Goal: Task Accomplishment & Management: Manage account settings

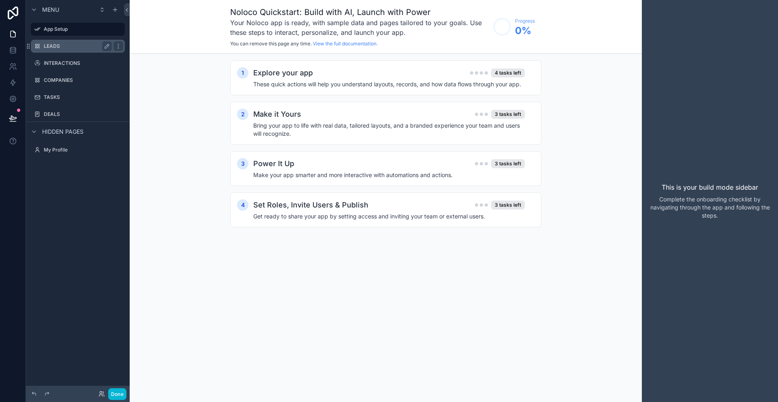
click at [62, 45] on label "LEADS" at bounding box center [76, 46] width 65 height 6
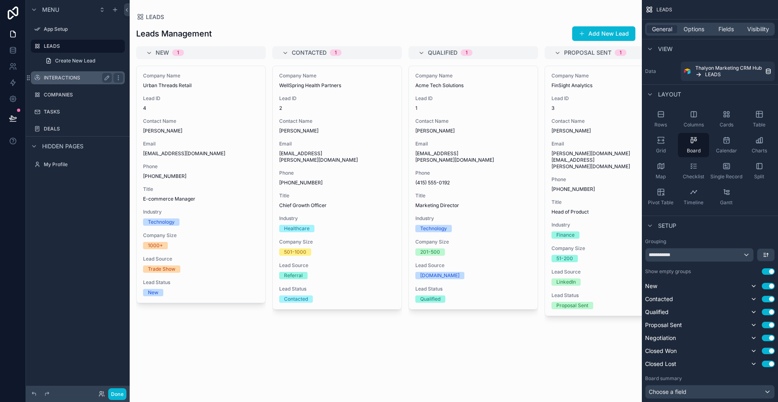
click at [73, 74] on div "INTERACTIONS" at bounding box center [78, 78] width 68 height 10
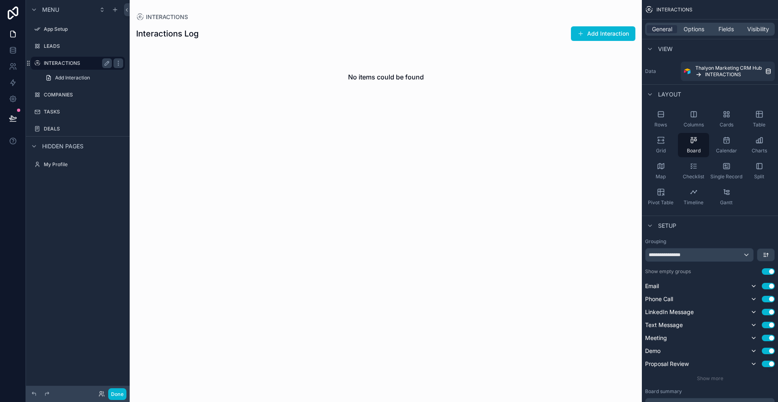
click at [61, 66] on div "INTERACTIONS" at bounding box center [78, 63] width 68 height 10
click at [61, 92] on label "COMPANIES" at bounding box center [76, 95] width 65 height 6
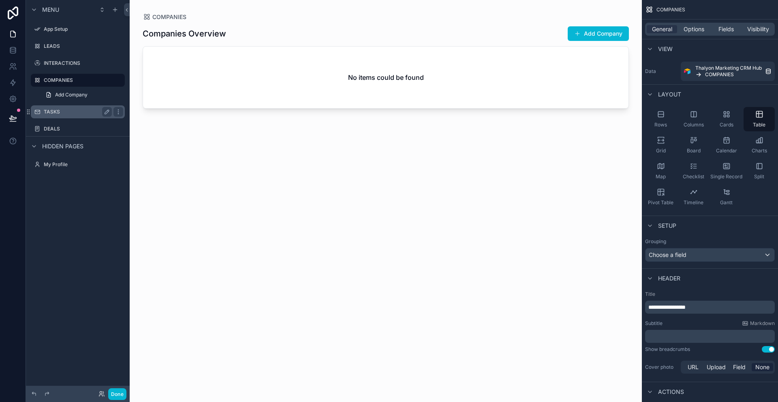
click at [55, 111] on label "TASKS" at bounding box center [76, 112] width 65 height 6
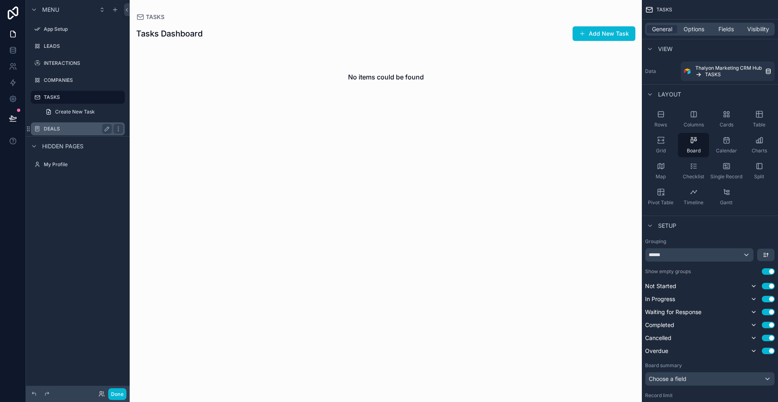
click at [54, 127] on label "DEALS" at bounding box center [76, 129] width 65 height 6
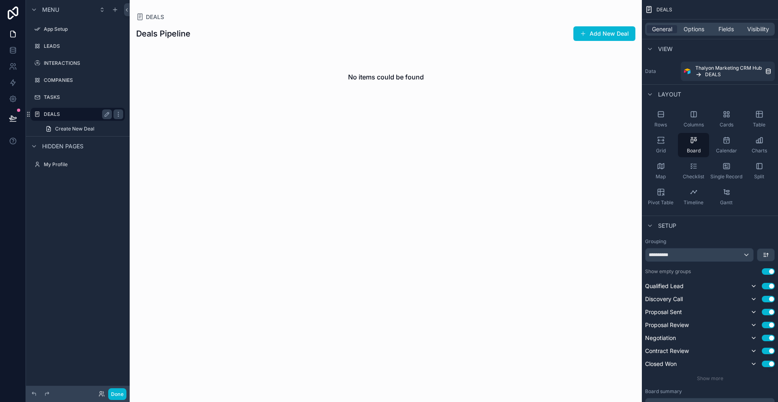
click at [53, 113] on label "DEALS" at bounding box center [76, 114] width 65 height 6
click at [55, 99] on label "TASKS" at bounding box center [76, 97] width 65 height 6
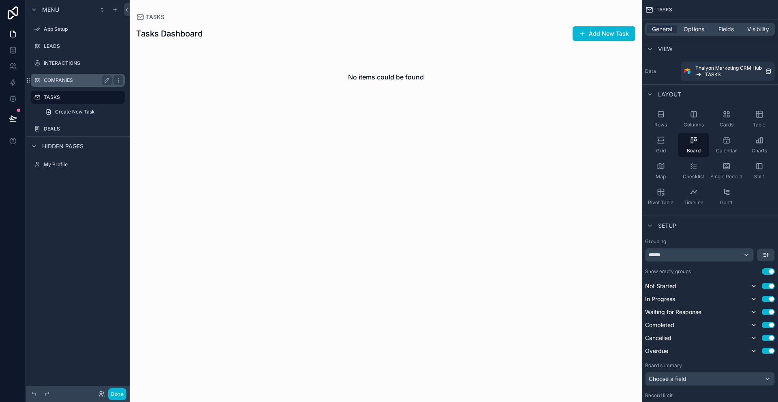
click at [59, 78] on label "COMPANIES" at bounding box center [76, 80] width 65 height 6
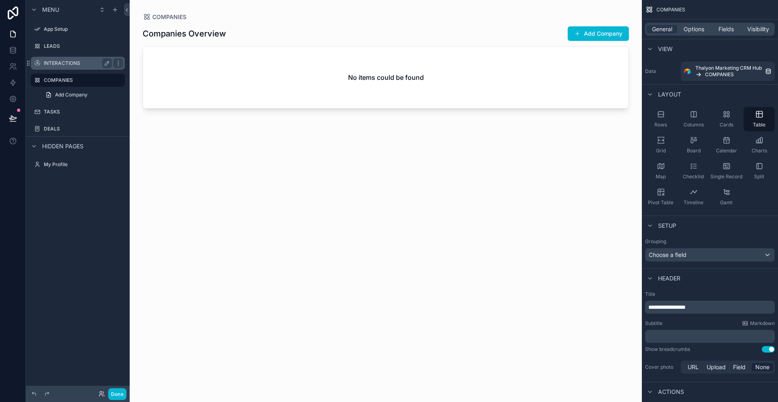
click at [60, 64] on label "INTERACTIONS" at bounding box center [76, 63] width 65 height 6
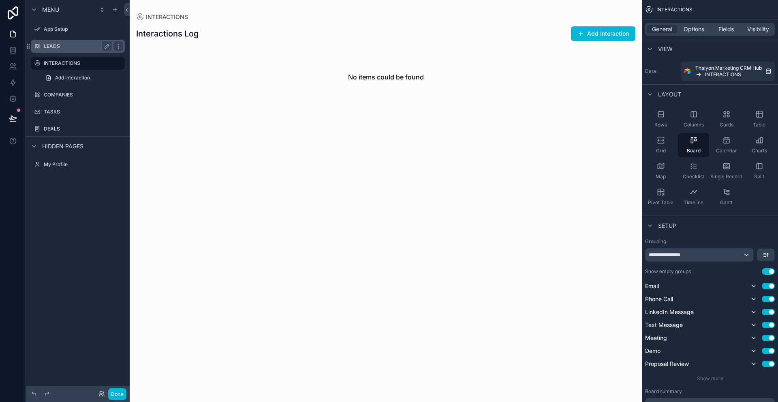
click at [58, 47] on label "LEADS" at bounding box center [76, 46] width 65 height 6
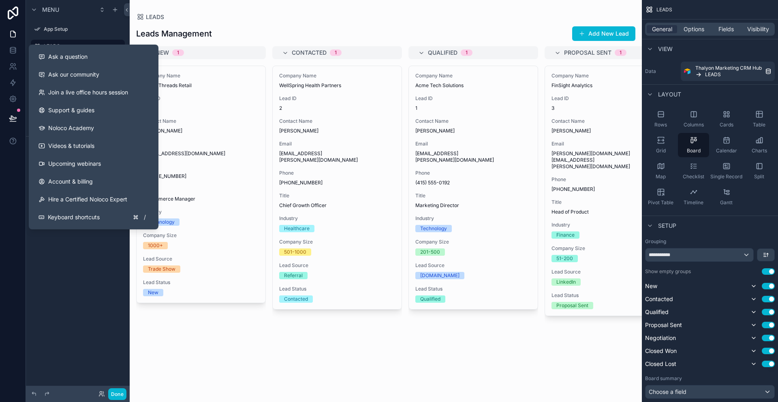
click at [71, 282] on div "Menu App Setup LEADS Create New Lead INTERACTIONS COMPANIES TASKS DEALS Hidden …" at bounding box center [78, 196] width 104 height 392
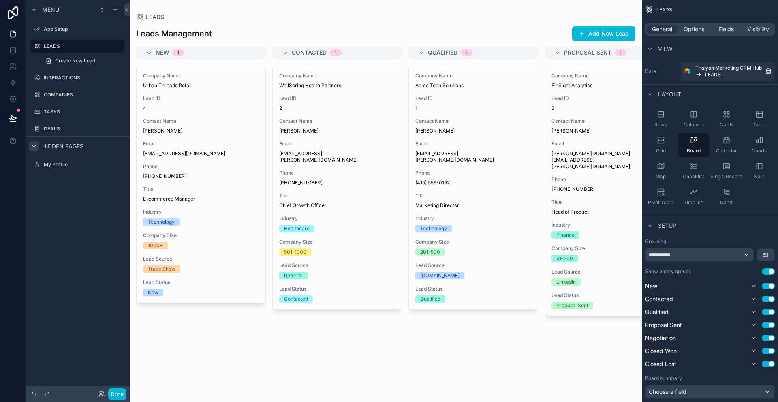
click at [35, 145] on icon "scrollable content" at bounding box center [34, 146] width 6 height 6
click at [58, 160] on div "My Profile" at bounding box center [78, 165] width 68 height 10
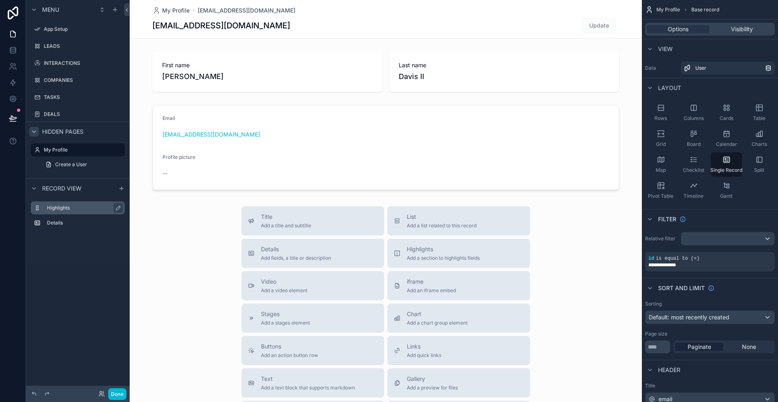
click at [65, 209] on label "Highlights" at bounding box center [82, 208] width 71 height 6
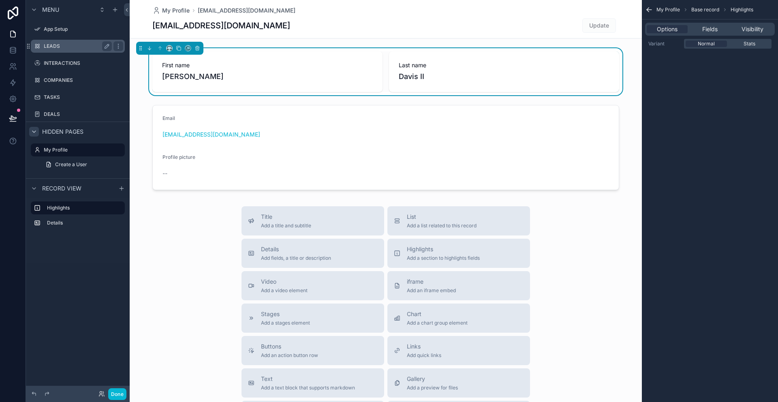
click at [59, 42] on div "LEADS" at bounding box center [78, 46] width 68 height 10
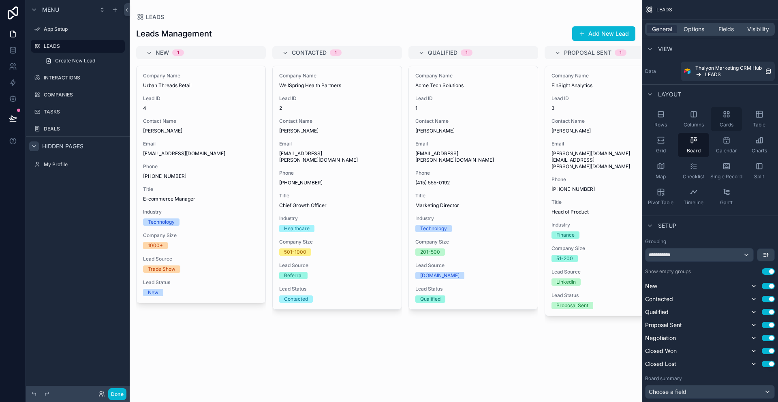
click at [723, 122] on span "Cards" at bounding box center [726, 125] width 14 height 6
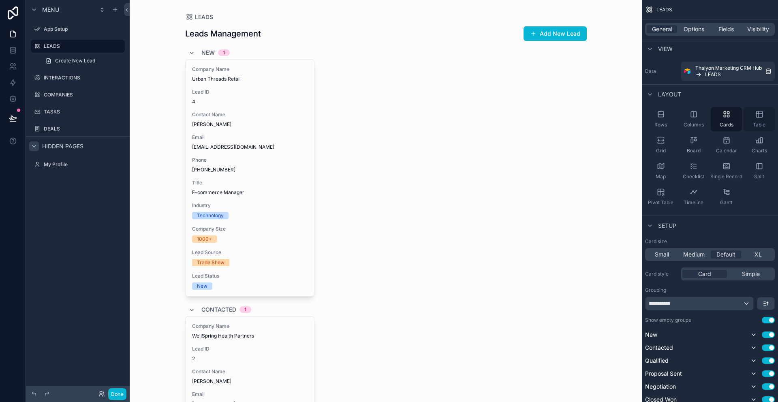
click at [757, 116] on icon "scrollable content" at bounding box center [759, 114] width 8 height 8
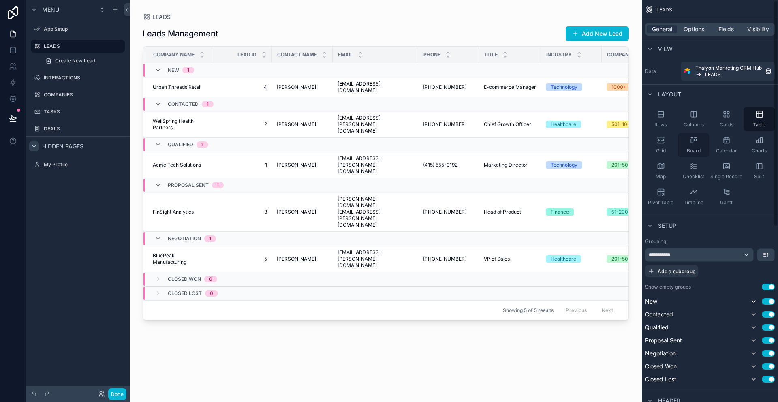
click at [692, 147] on div "Board" at bounding box center [693, 145] width 31 height 24
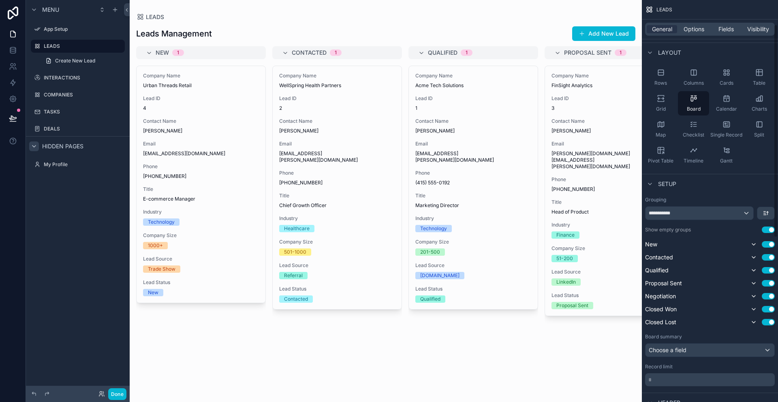
scroll to position [46, 0]
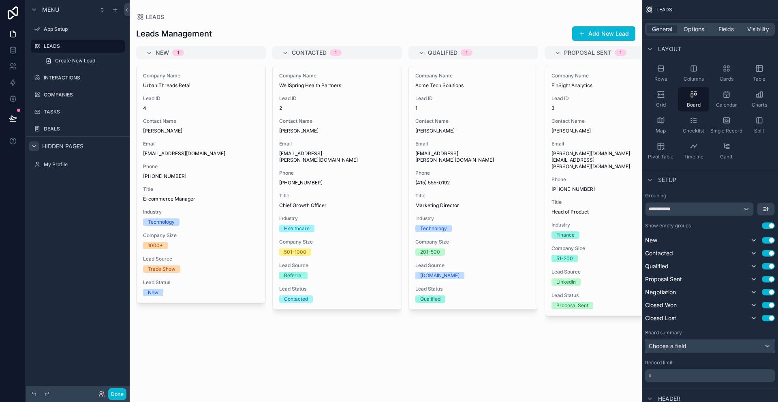
click at [698, 343] on div "Choose a field" at bounding box center [709, 345] width 129 height 13
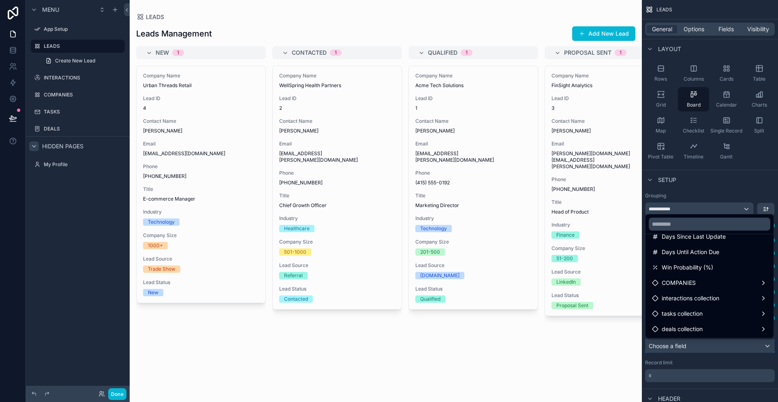
scroll to position [0, 0]
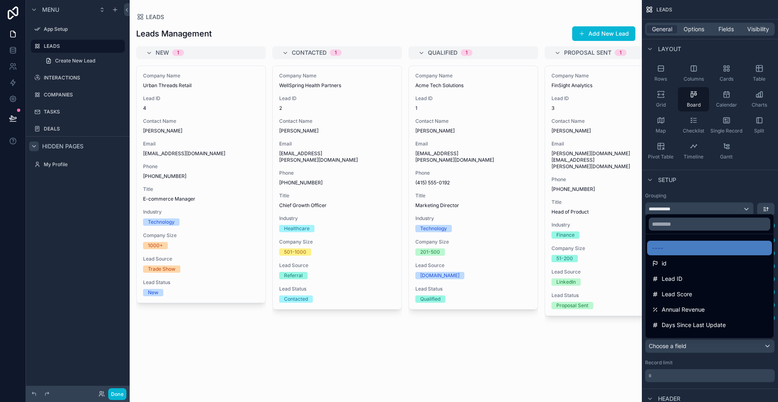
click at [582, 353] on div "scrollable content" at bounding box center [386, 201] width 512 height 402
click at [686, 193] on div "scrollable content" at bounding box center [389, 201] width 778 height 402
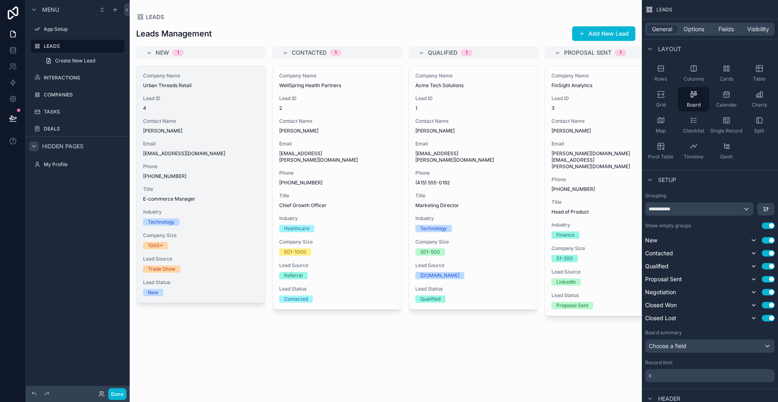
click at [224, 191] on span "Title" at bounding box center [201, 189] width 116 height 6
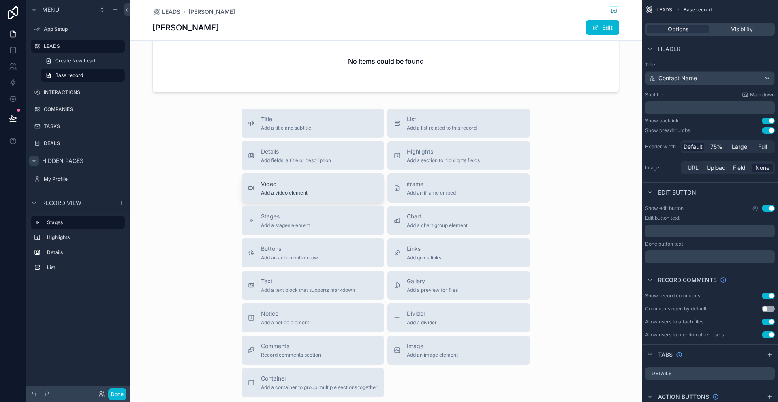
scroll to position [337, 0]
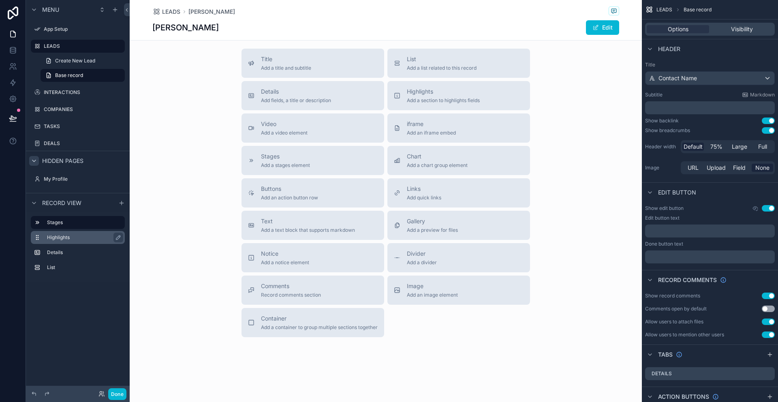
click at [84, 233] on div "Highlights" at bounding box center [84, 238] width 75 height 10
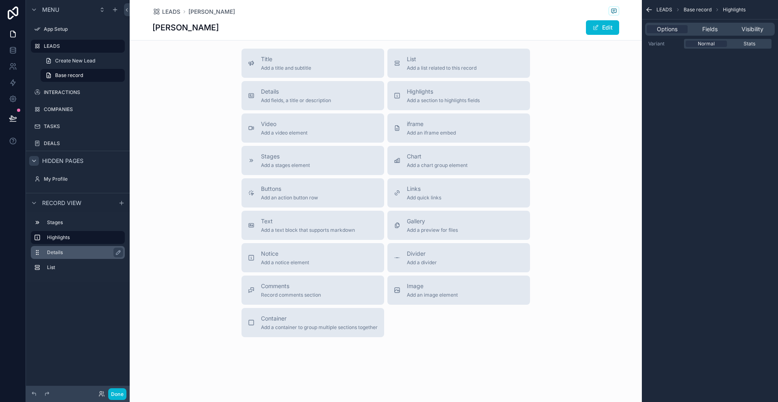
click at [68, 251] on label "Details" at bounding box center [82, 252] width 71 height 6
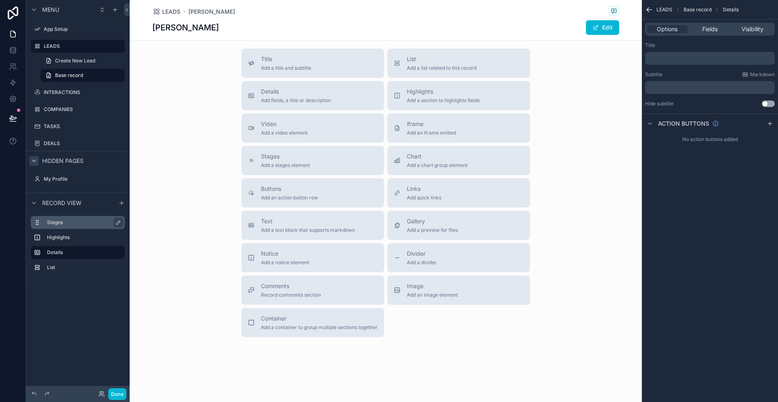
click at [75, 224] on label "Stages" at bounding box center [82, 222] width 71 height 6
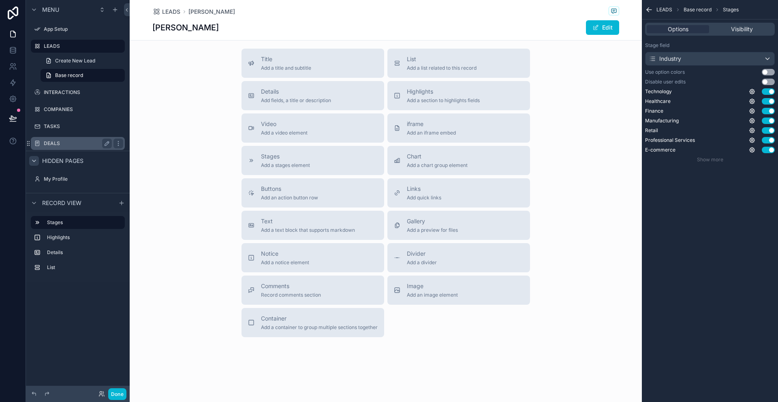
click at [76, 141] on label "DEALS" at bounding box center [76, 143] width 65 height 6
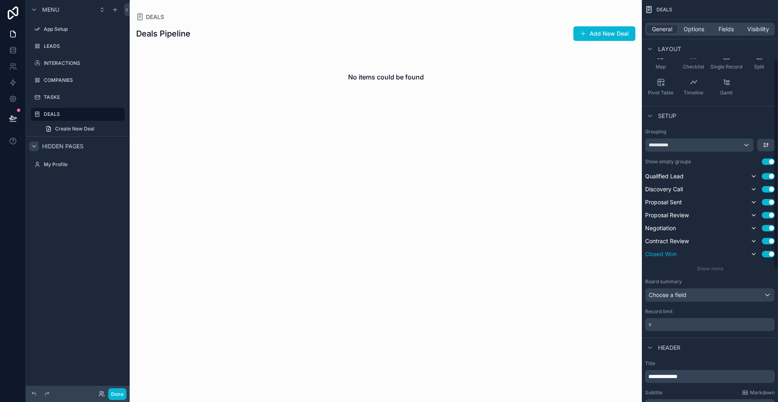
scroll to position [105, 0]
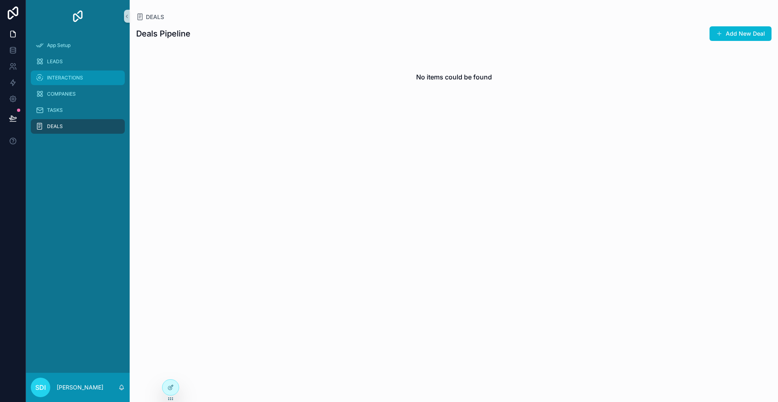
click at [59, 75] on span "INTERACTIONS" at bounding box center [65, 78] width 36 height 6
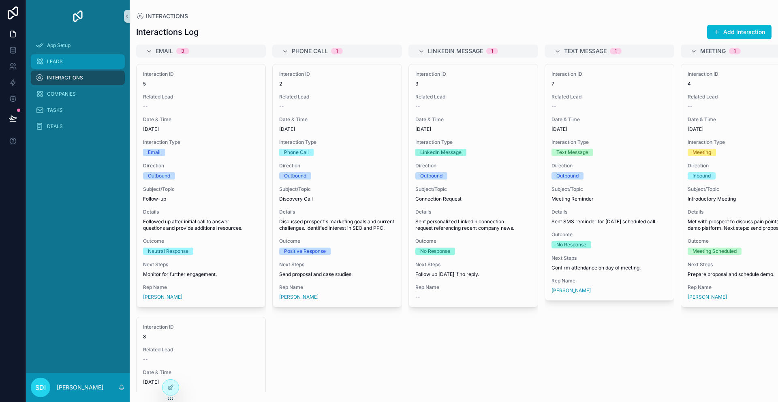
click at [55, 64] on span "LEADS" at bounding box center [55, 61] width 16 height 6
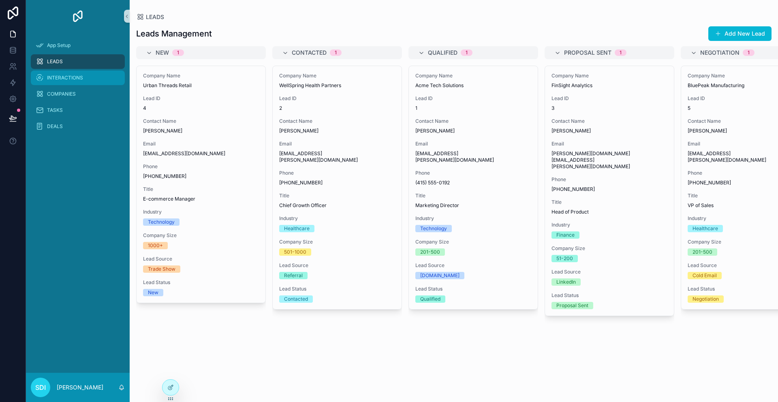
click at [58, 80] on span "INTERACTIONS" at bounding box center [65, 78] width 36 height 6
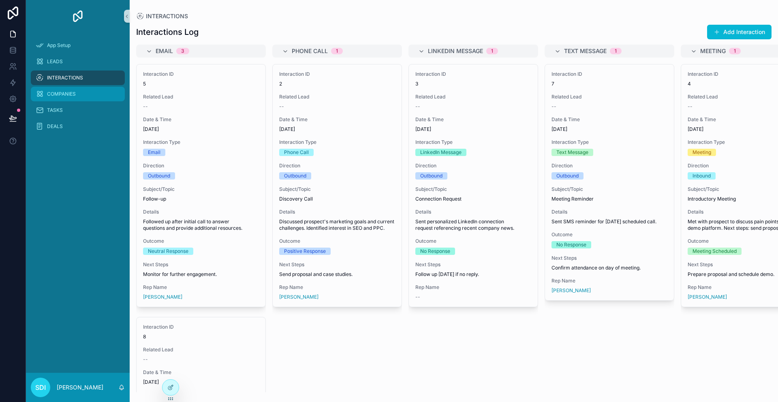
click at [56, 92] on span "COMPANIES" at bounding box center [61, 94] width 29 height 6
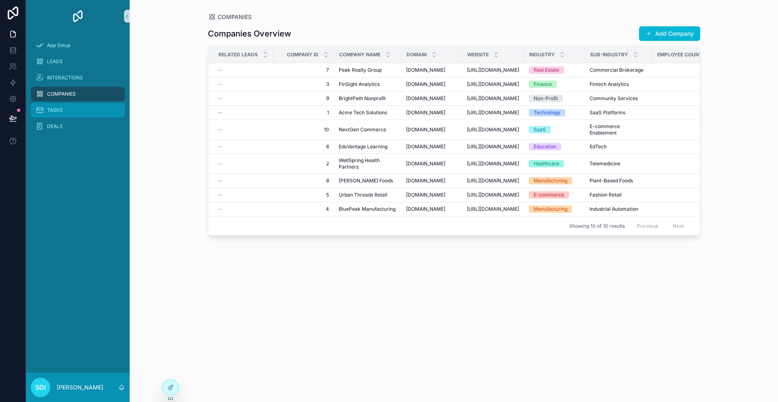
click at [64, 109] on div "TASKS" at bounding box center [78, 110] width 84 height 13
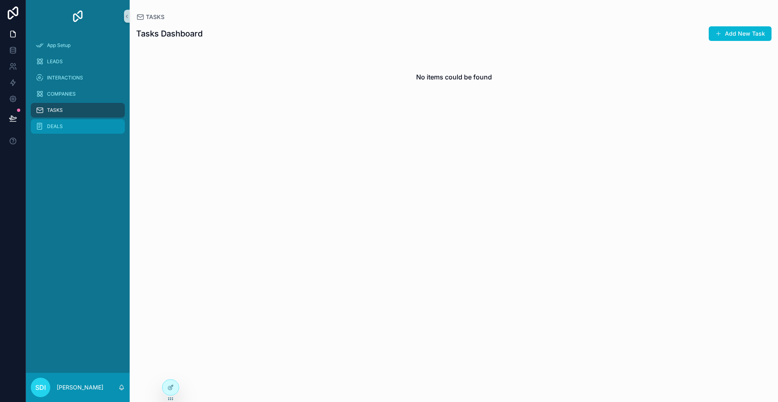
click at [52, 130] on div "DEALS" at bounding box center [78, 126] width 84 height 13
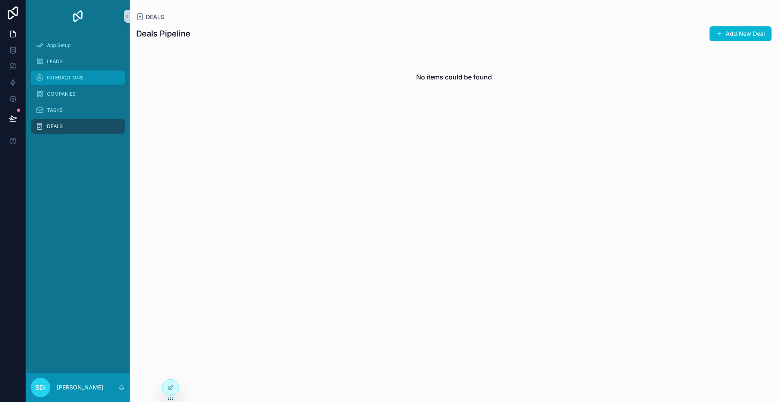
click at [59, 80] on span "INTERACTIONS" at bounding box center [65, 78] width 36 height 6
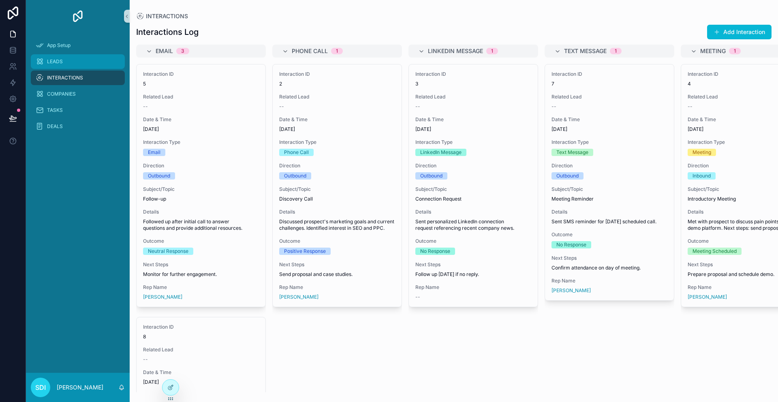
click at [72, 60] on div "LEADS" at bounding box center [78, 61] width 84 height 13
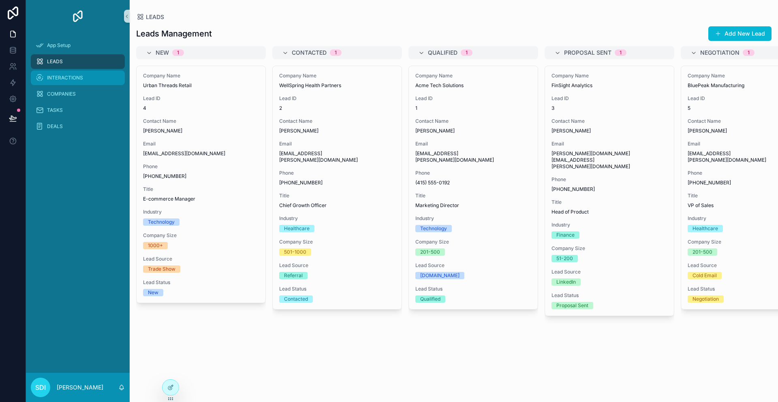
click at [62, 77] on span "INTERACTIONS" at bounding box center [65, 78] width 36 height 6
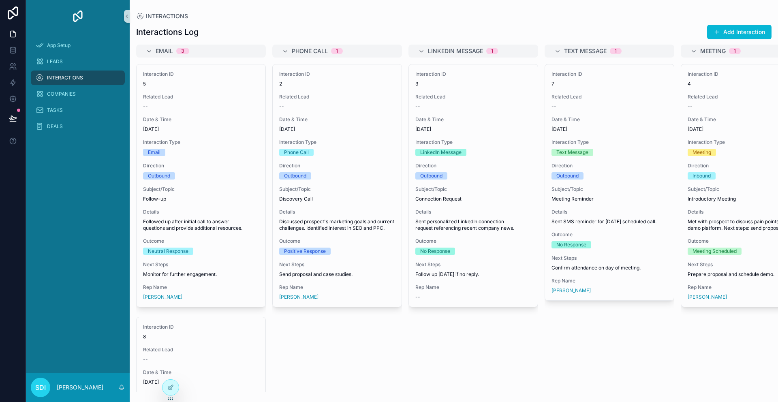
click at [531, 30] on div "Interactions Log Add Interaction" at bounding box center [453, 31] width 635 height 15
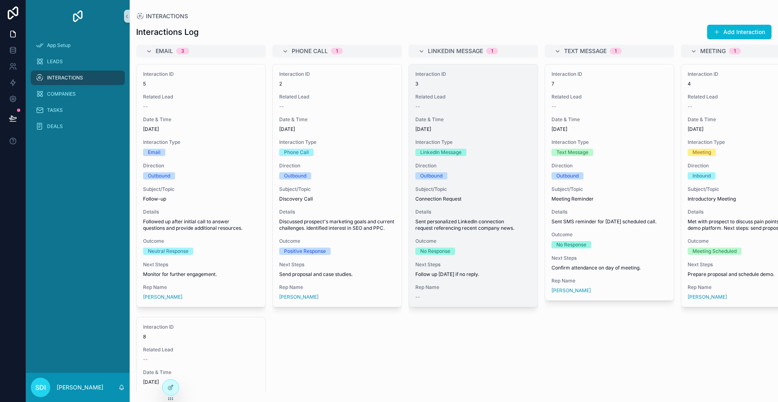
click at [511, 179] on div "Interaction ID 3 Related Lead -- Date & Time 8/26/2025 Interaction Type LinkedI…" at bounding box center [473, 185] width 129 height 242
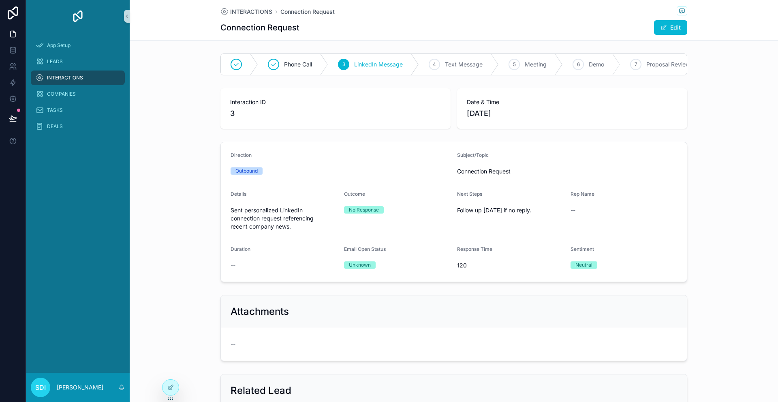
click at [81, 75] on span "INTERACTIONS" at bounding box center [65, 78] width 36 height 6
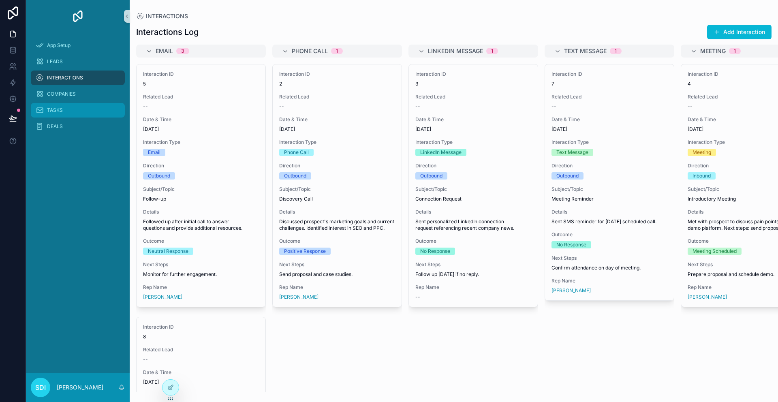
click at [59, 109] on span "TASKS" at bounding box center [55, 110] width 16 height 6
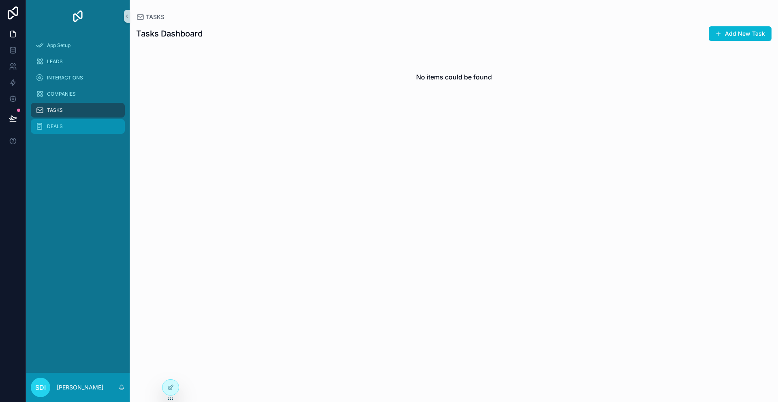
click at [59, 130] on div "DEALS" at bounding box center [78, 126] width 84 height 13
click at [10, 68] on icon at bounding box center [12, 69] width 4 height 2
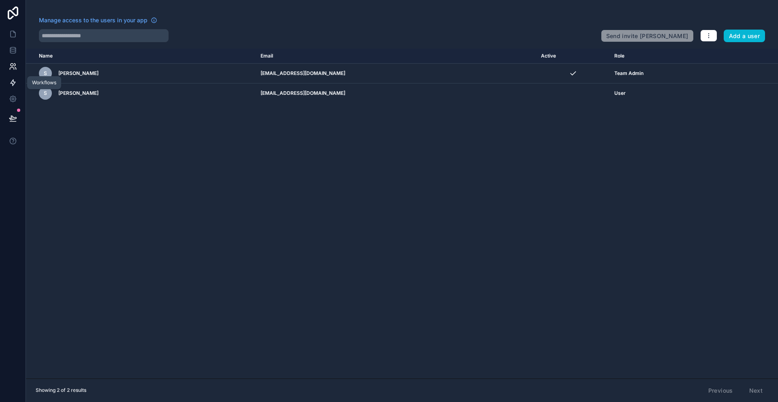
click at [13, 82] on icon at bounding box center [13, 83] width 5 height 6
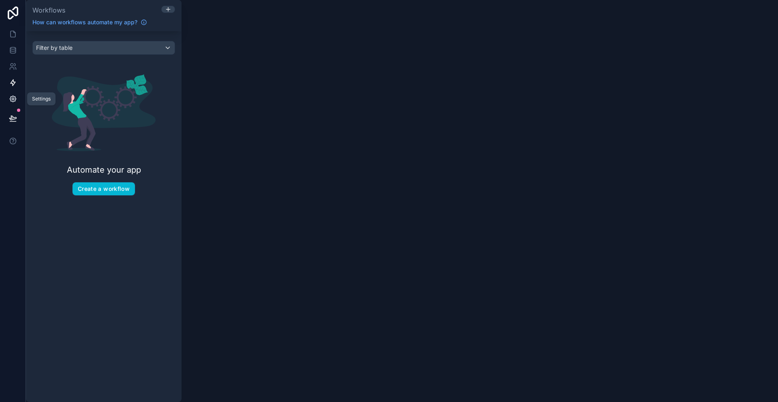
click at [14, 95] on icon at bounding box center [13, 99] width 8 height 8
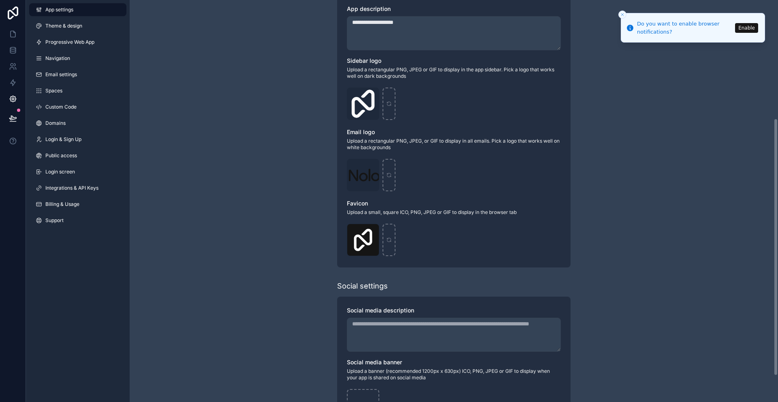
scroll to position [184, 0]
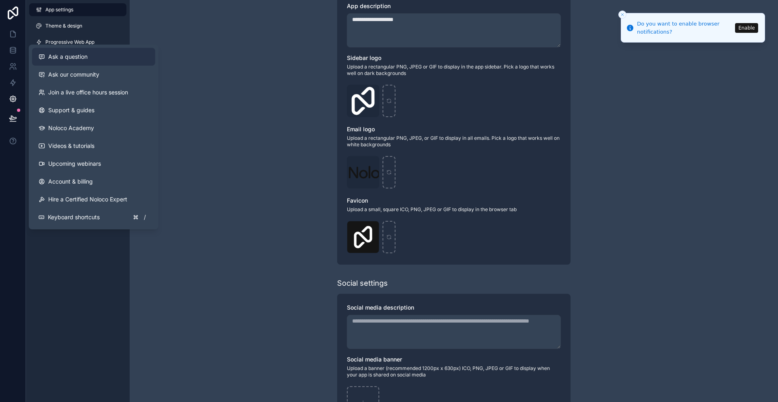
click at [79, 54] on span "Ask a question" at bounding box center [67, 57] width 39 height 8
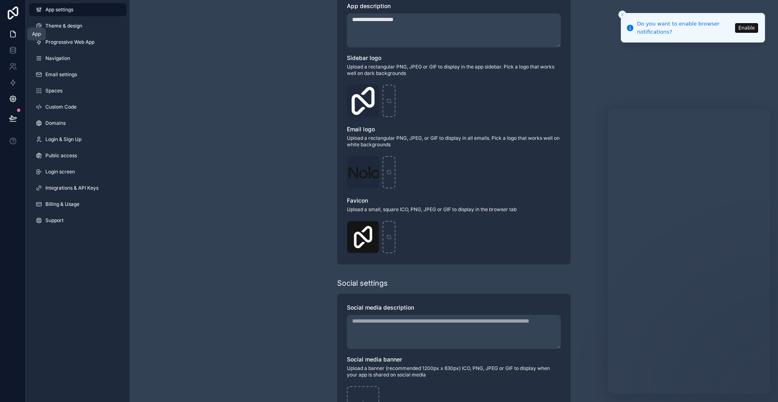
click at [14, 34] on icon at bounding box center [13, 34] width 8 height 8
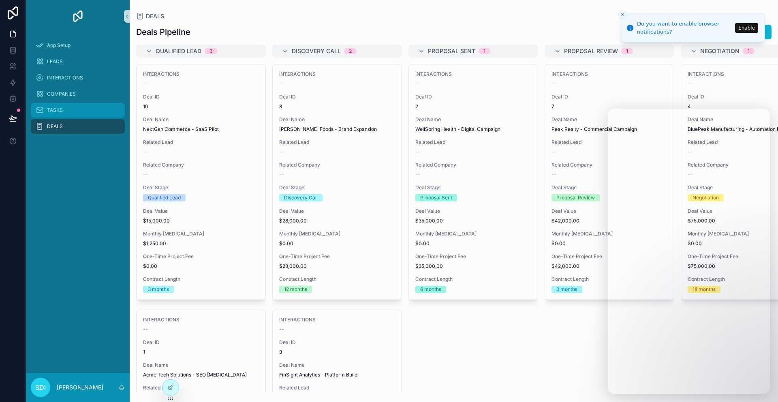
click at [56, 113] on div "TASKS" at bounding box center [78, 110] width 84 height 13
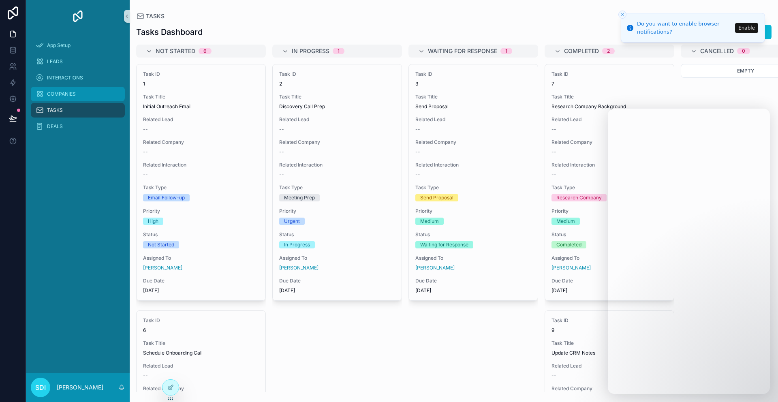
click at [81, 97] on div "COMPANIES" at bounding box center [78, 93] width 84 height 13
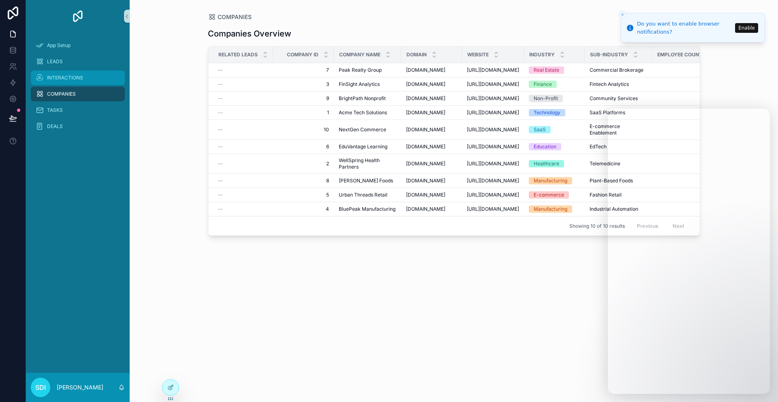
click at [71, 77] on span "INTERACTIONS" at bounding box center [65, 78] width 36 height 6
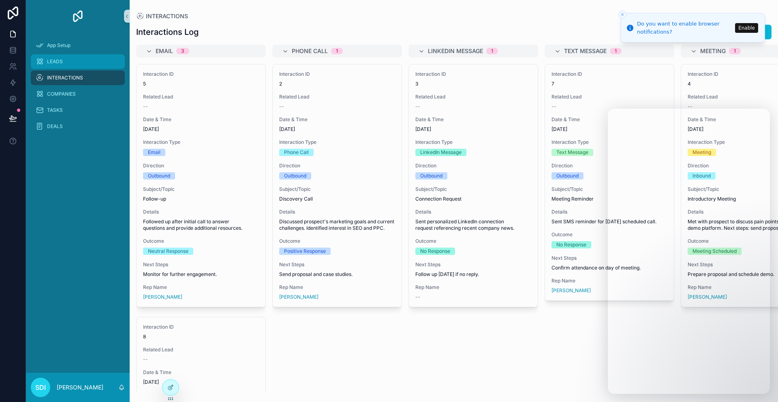
click at [61, 61] on span "LEADS" at bounding box center [55, 61] width 16 height 6
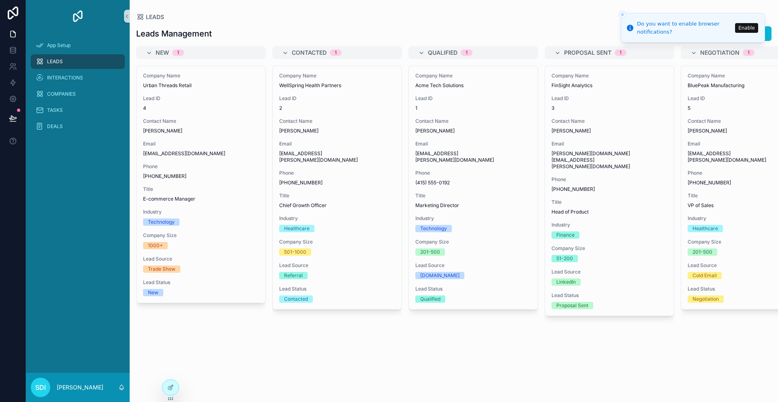
click at [752, 27] on button "Enable" at bounding box center [746, 28] width 23 height 10
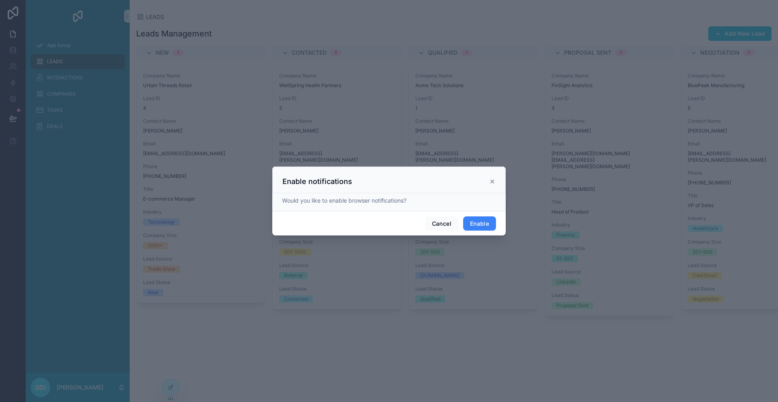
click at [482, 223] on button "Enable" at bounding box center [479, 223] width 33 height 15
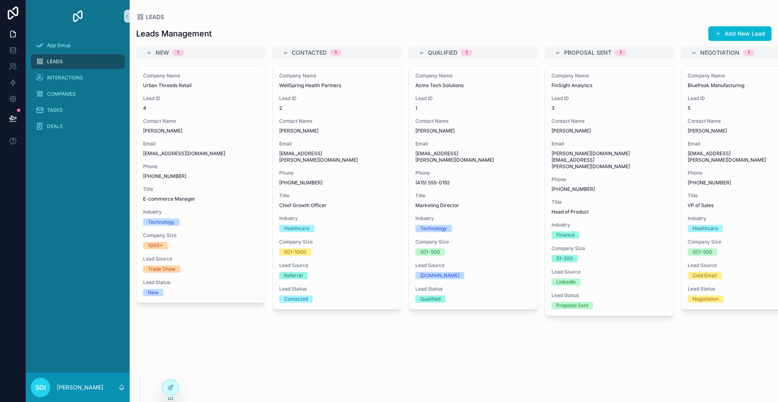
click at [81, 65] on div "LEADS" at bounding box center [78, 61] width 84 height 13
click at [67, 79] on span "INTERACTIONS" at bounding box center [65, 78] width 36 height 6
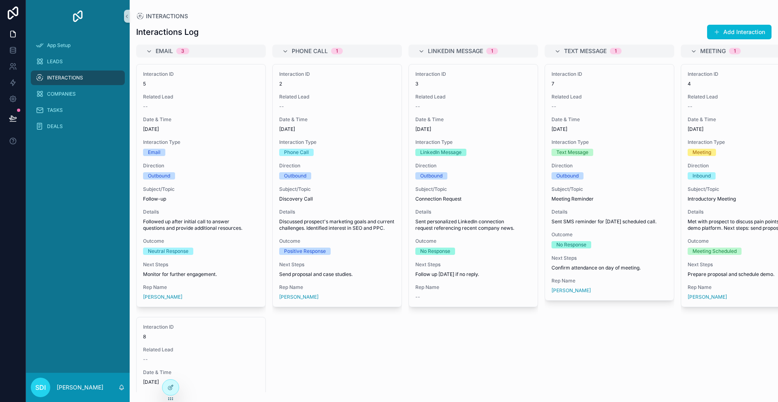
click at [67, 79] on span "INTERACTIONS" at bounding box center [65, 78] width 36 height 6
click at [11, 96] on icon at bounding box center [13, 99] width 8 height 8
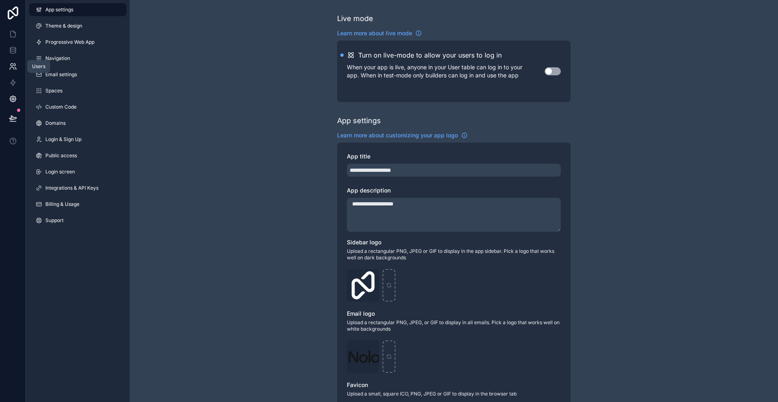
click at [14, 64] on icon at bounding box center [14, 65] width 1 height 2
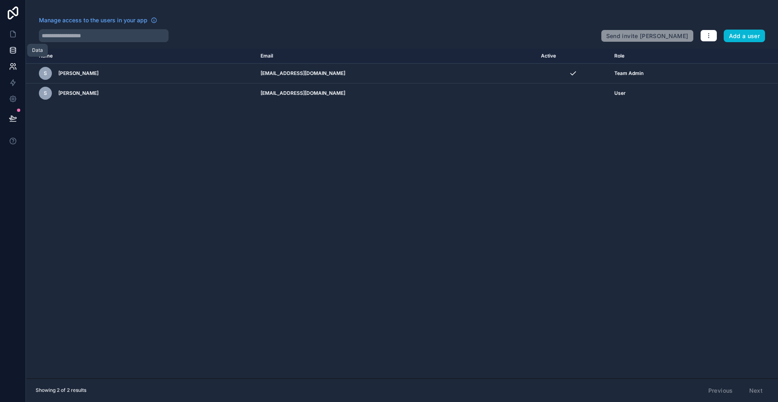
click at [14, 52] on icon at bounding box center [13, 50] width 8 height 8
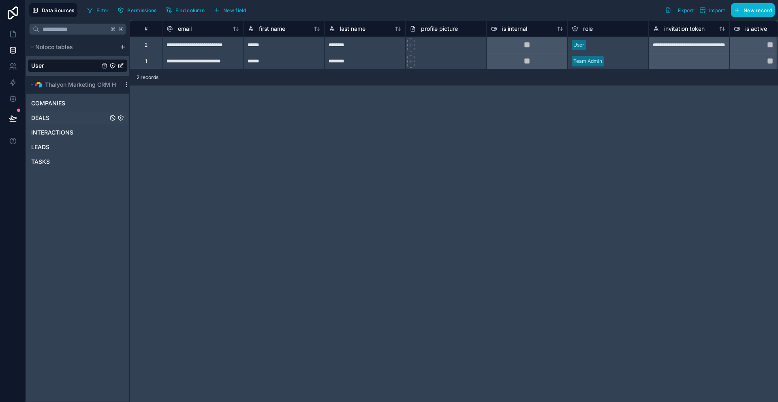
click at [47, 113] on div "DEALS" at bounding box center [78, 117] width 100 height 13
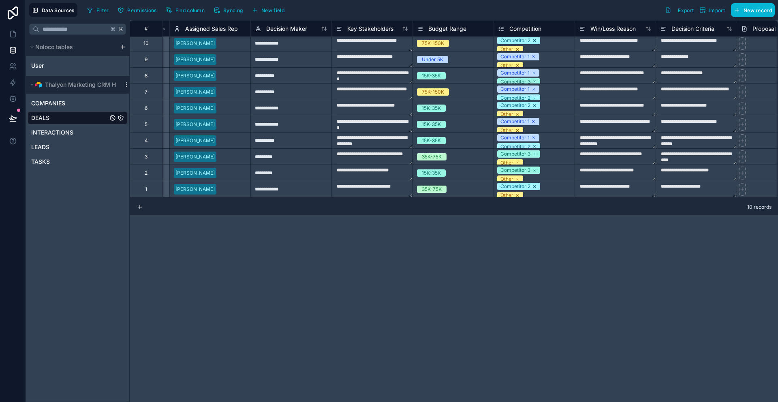
scroll to position [0, 1208]
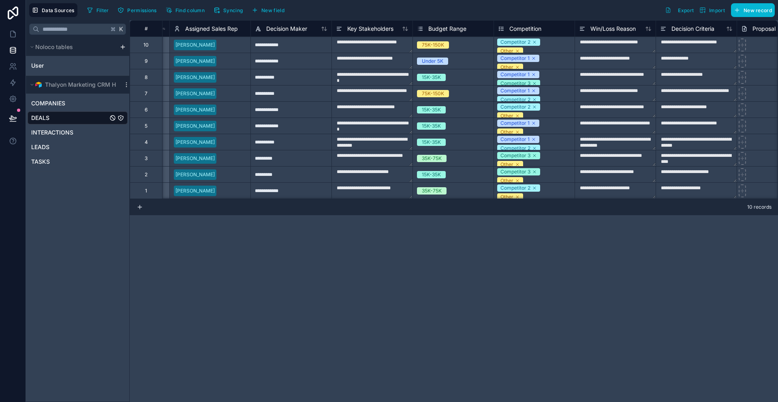
click at [516, 263] on div "**********" at bounding box center [454, 211] width 648 height 382
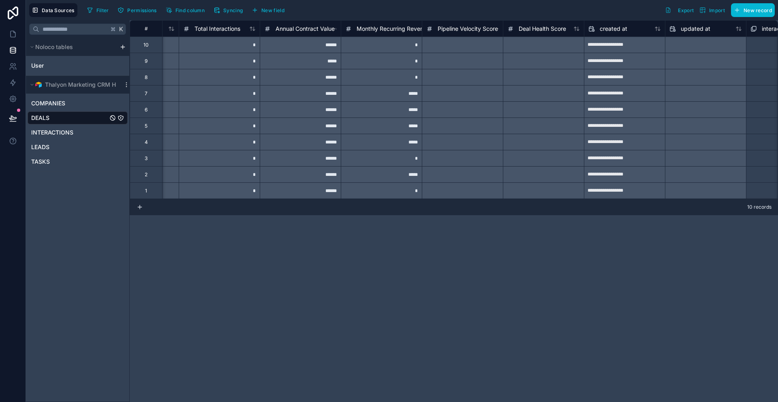
scroll to position [0, 4440]
drag, startPoint x: 421, startPoint y: 28, endPoint x: 442, endPoint y: 28, distance: 21.1
click at [442, 28] on div "Pipeline Velocity Score" at bounding box center [461, 29] width 81 height 10
click at [464, 7] on div "Filter Permissions Find column Syncing New field Export Import New record" at bounding box center [429, 10] width 691 height 14
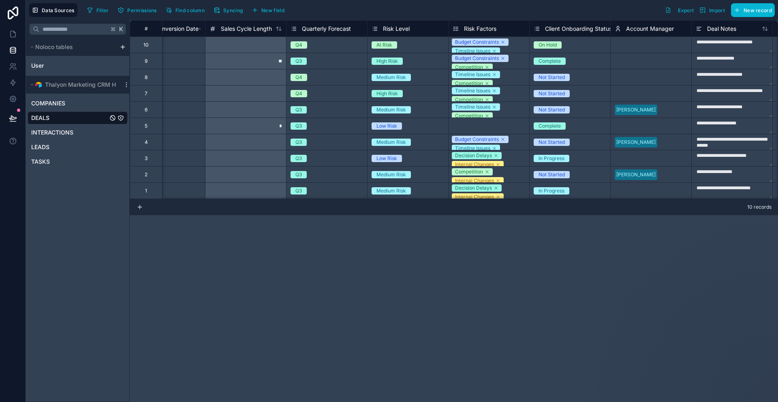
scroll to position [0, 2340]
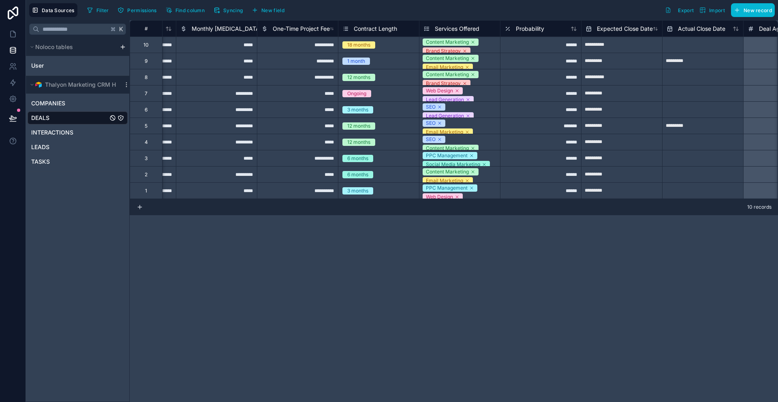
scroll to position [0, 475]
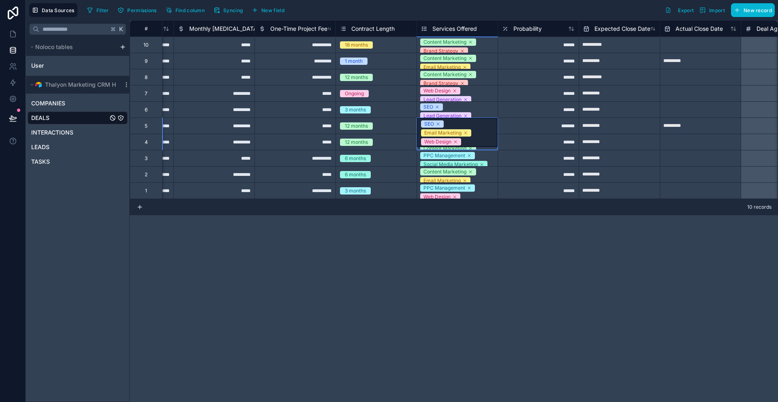
click at [479, 269] on div "**********" at bounding box center [454, 211] width 648 height 382
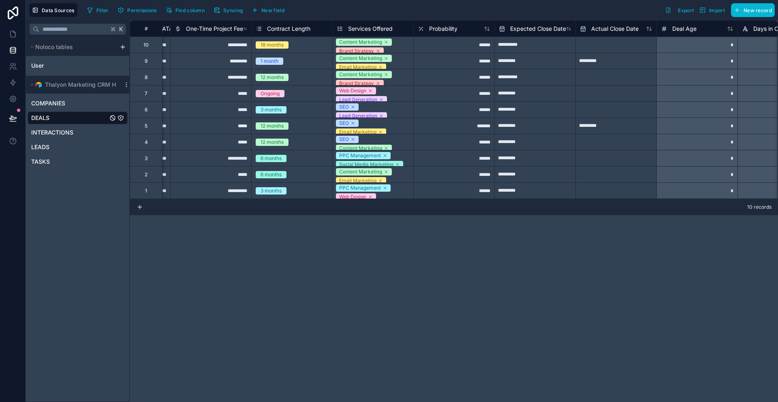
scroll to position [0, 501]
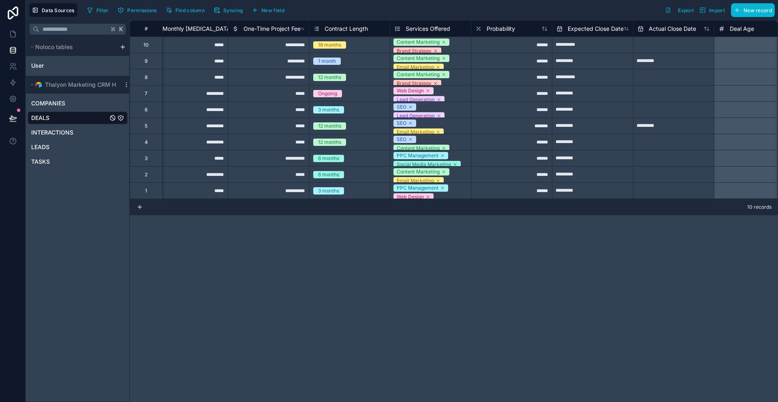
click at [456, 47] on div "Content Marketing Brand Strategy PR & Communications" at bounding box center [430, 45] width 81 height 16
click at [453, 105] on div "SEO Lead Generation Marketing Analytics" at bounding box center [430, 110] width 81 height 16
click at [459, 116] on div "SEO Lead Generation Marketing Analytics" at bounding box center [430, 116] width 81 height 29
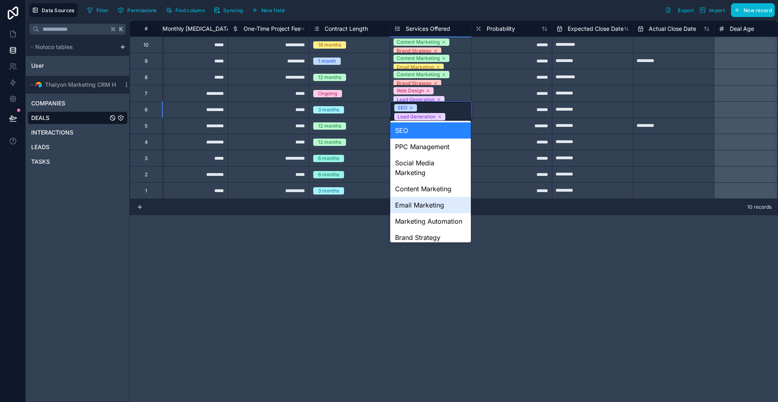
scroll to position [86, 0]
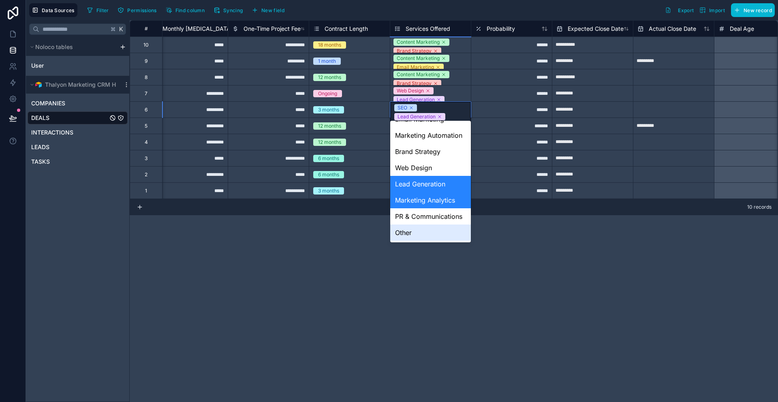
click at [494, 241] on div "**********" at bounding box center [454, 211] width 648 height 382
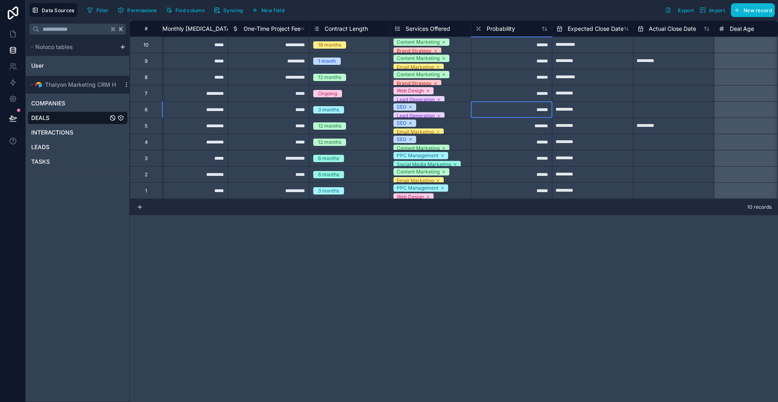
click at [489, 115] on div "******" at bounding box center [511, 109] width 81 height 16
click at [429, 114] on div "Lead Generation" at bounding box center [416, 115] width 38 height 7
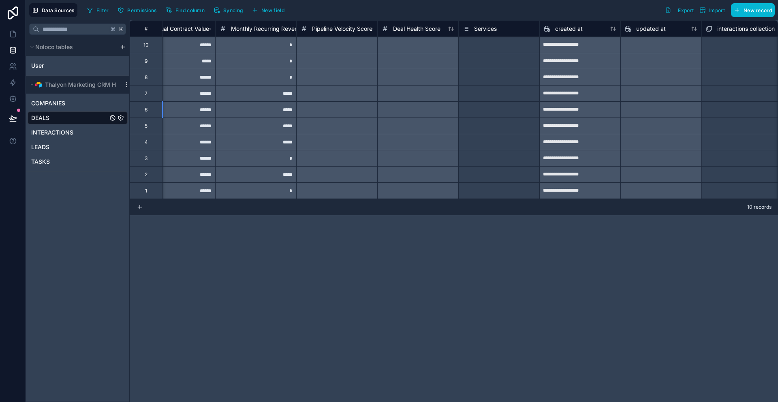
scroll to position [0, 4651]
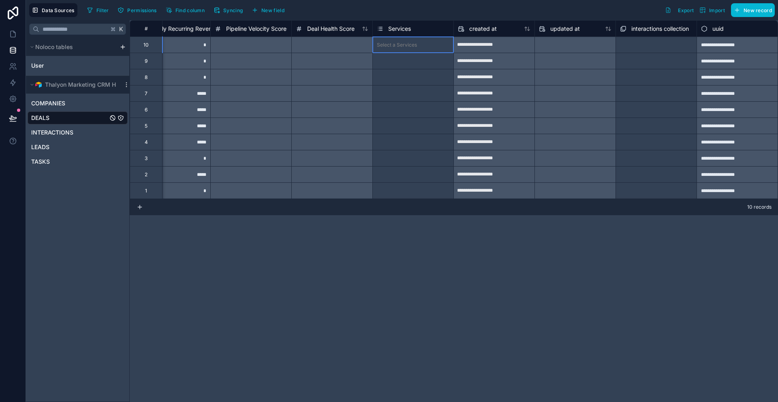
click at [400, 46] on div "Select a Services" at bounding box center [397, 45] width 40 height 6
click at [422, 48] on div "Select a Services" at bounding box center [413, 45] width 81 height 8
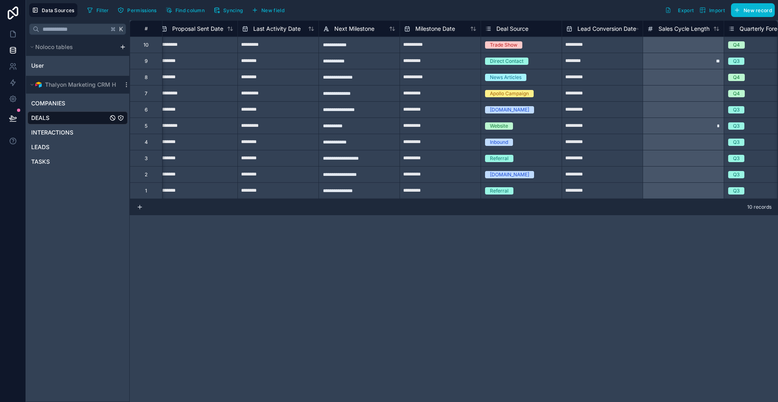
scroll to position [0, 1957]
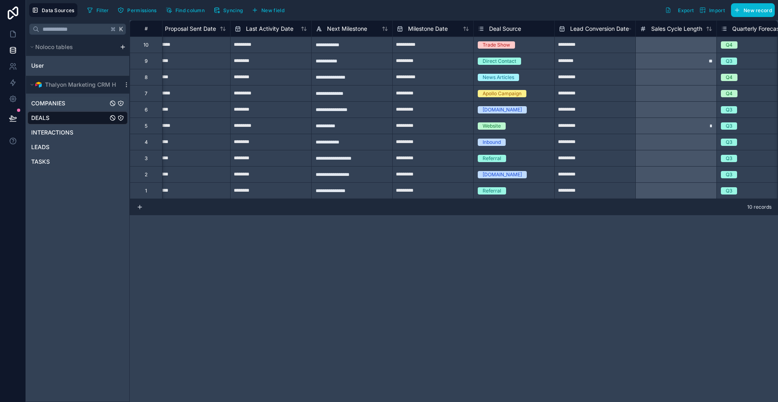
click at [60, 104] on span "COMPANIES" at bounding box center [48, 103] width 34 height 8
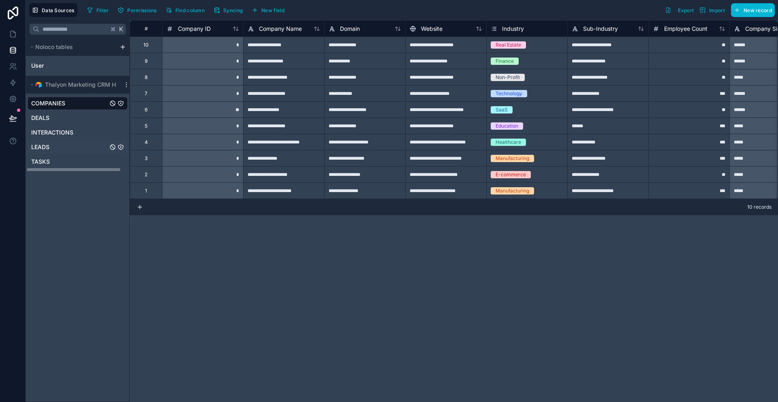
click at [46, 149] on span "LEADS" at bounding box center [40, 147] width 18 height 8
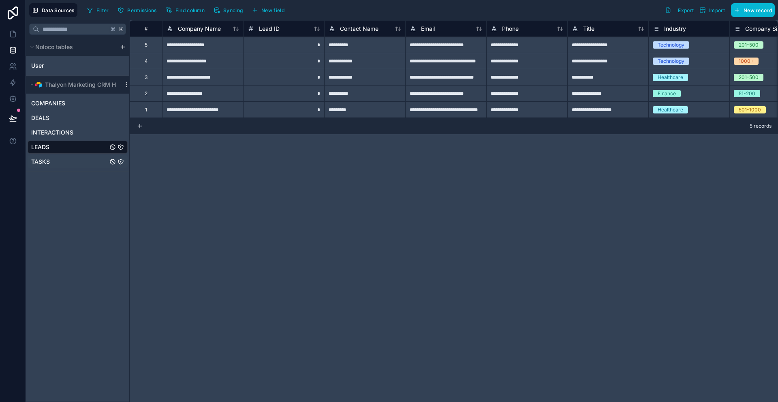
click at [53, 162] on div "TASKS" at bounding box center [78, 161] width 100 height 13
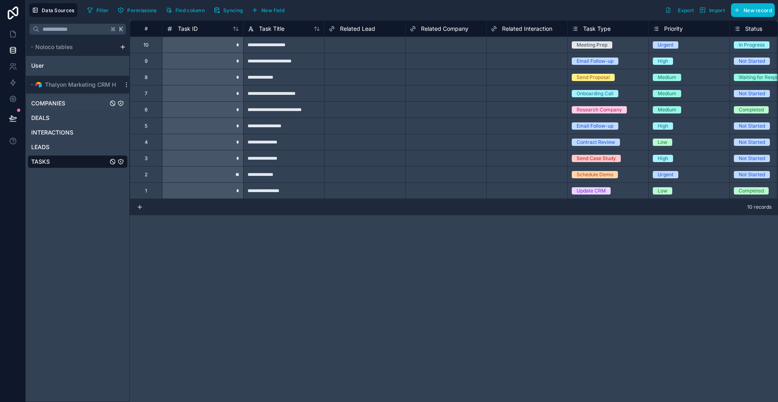
click at [45, 101] on span "COMPANIES" at bounding box center [48, 103] width 34 height 8
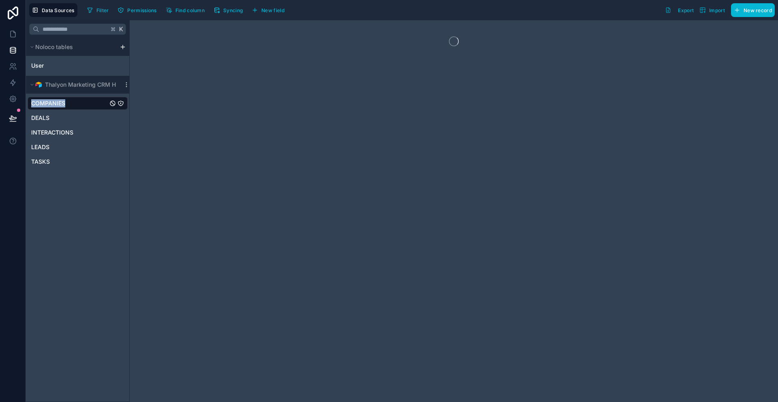
click at [45, 101] on span "COMPANIES" at bounding box center [48, 103] width 34 height 8
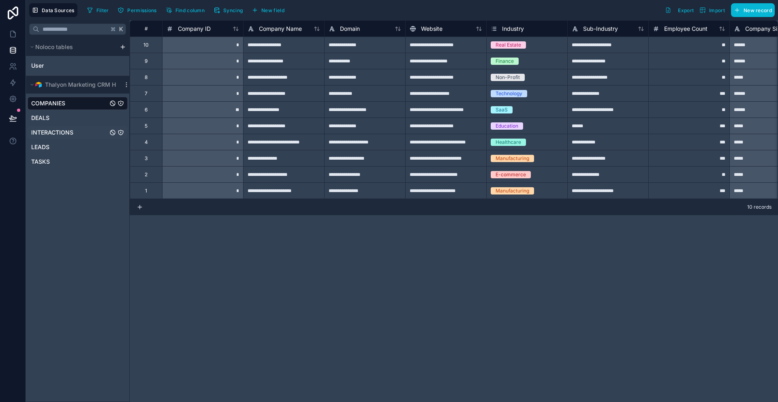
click at [81, 128] on div "INTERACTIONS" at bounding box center [78, 132] width 100 height 13
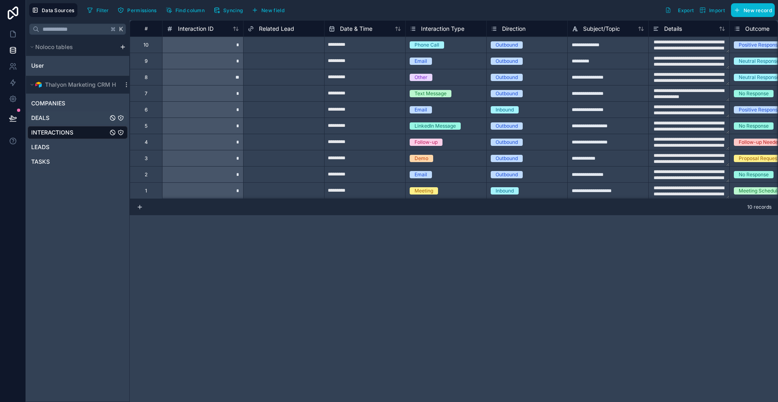
click at [48, 123] on div "DEALS" at bounding box center [78, 117] width 100 height 13
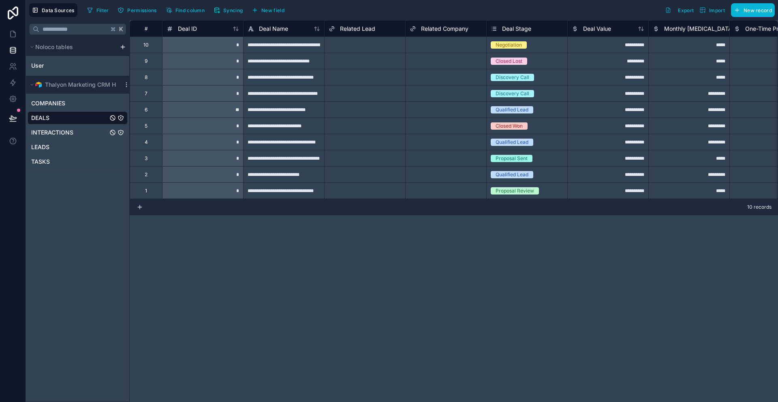
click at [45, 131] on span "INTERACTIONS" at bounding box center [52, 132] width 42 height 8
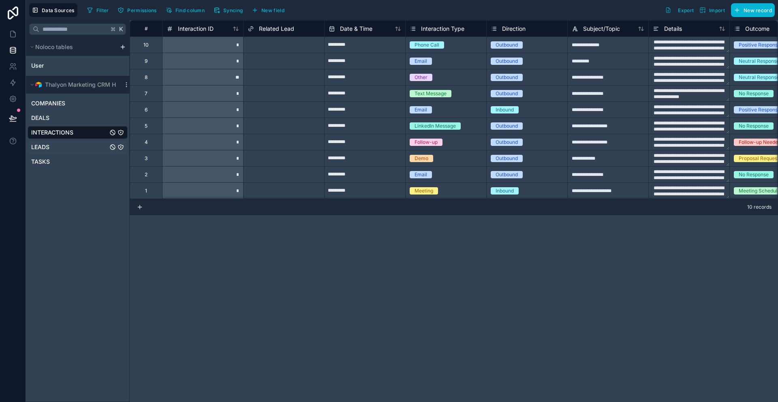
click at [39, 145] on span "LEADS" at bounding box center [40, 147] width 18 height 8
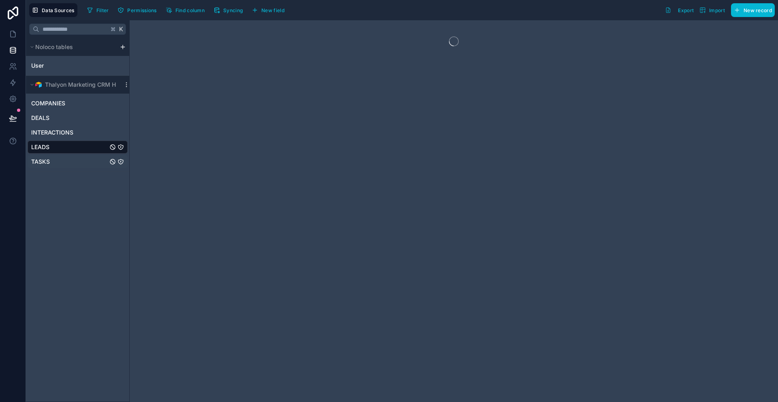
click at [40, 159] on span "TASKS" at bounding box center [40, 162] width 19 height 8
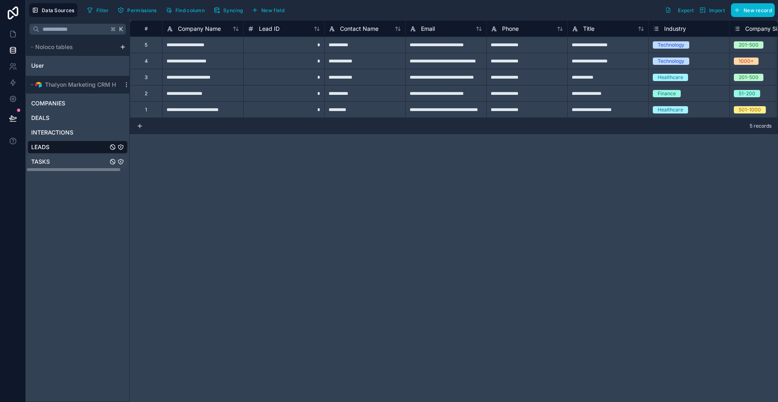
click at [54, 161] on div "TASKS" at bounding box center [78, 161] width 100 height 13
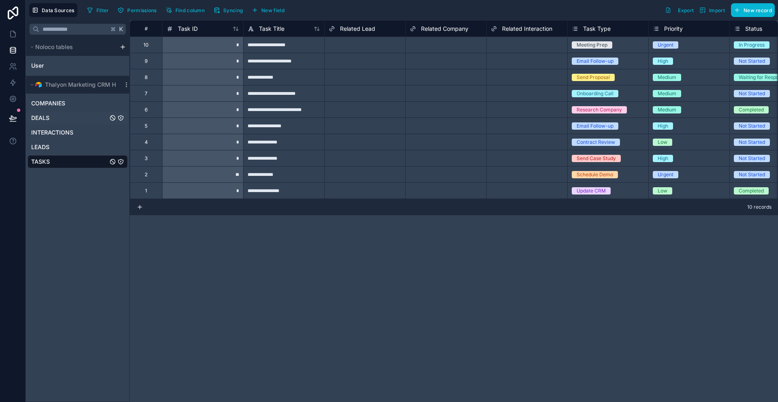
click at [46, 115] on span "DEALS" at bounding box center [40, 118] width 18 height 8
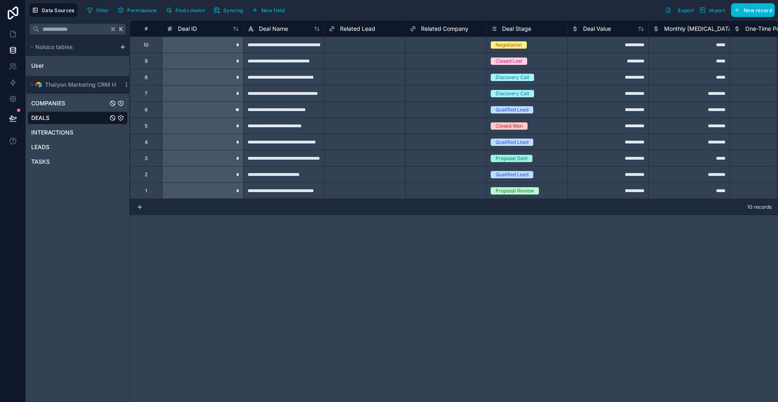
click at [43, 103] on span "COMPANIES" at bounding box center [48, 103] width 34 height 8
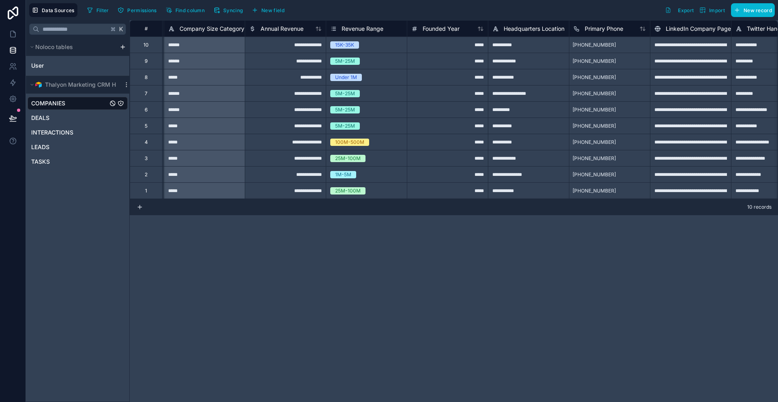
scroll to position [0, 557]
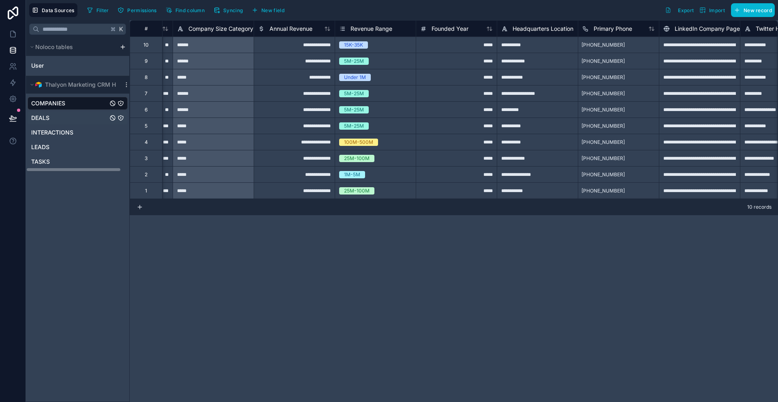
click at [60, 119] on div "DEALS" at bounding box center [78, 117] width 100 height 13
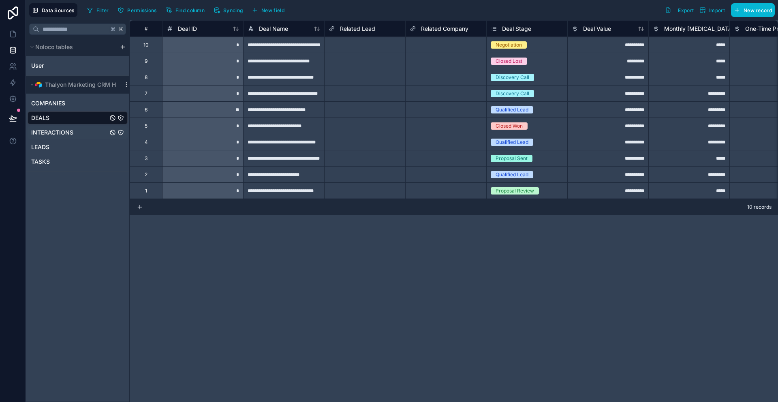
click at [58, 130] on span "INTERACTIONS" at bounding box center [52, 132] width 42 height 8
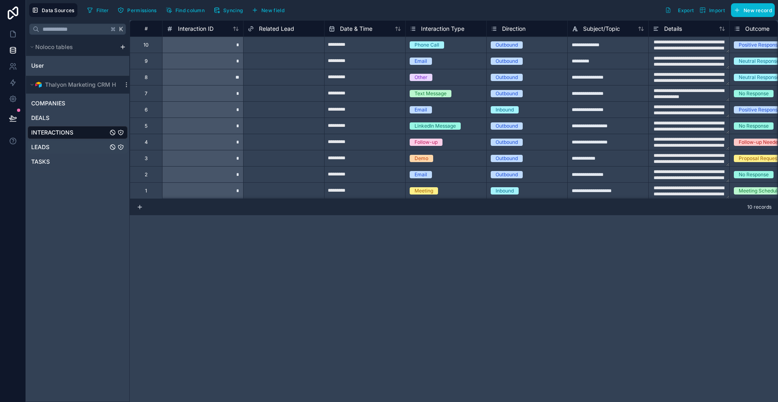
click at [46, 148] on span "LEADS" at bounding box center [40, 147] width 18 height 8
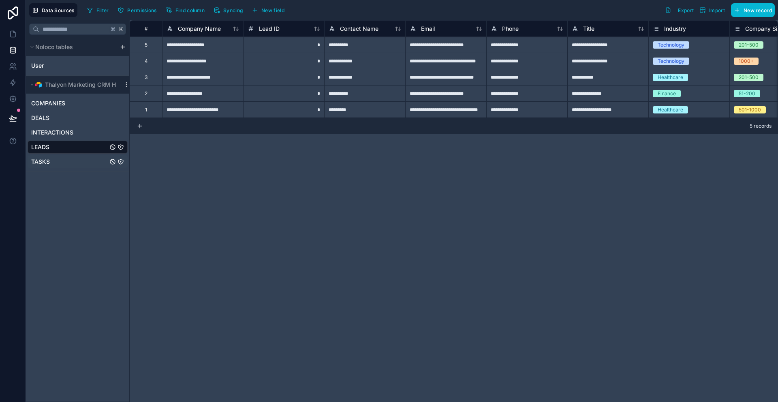
click at [44, 155] on div "TASKS" at bounding box center [78, 161] width 100 height 13
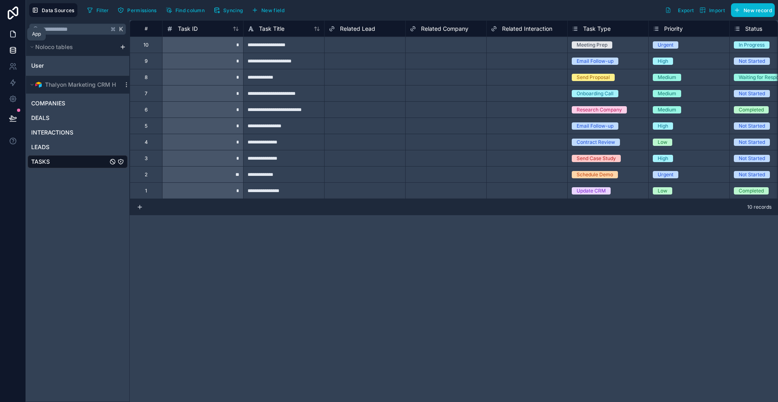
click at [18, 33] on link at bounding box center [13, 34] width 26 height 16
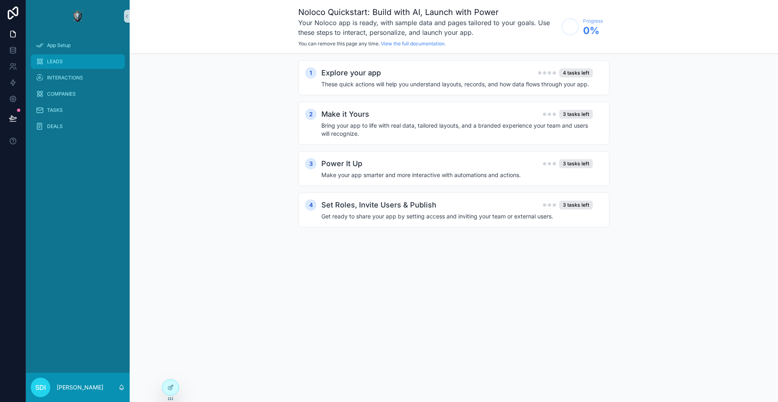
click at [68, 59] on div "LEADS" at bounding box center [78, 61] width 84 height 13
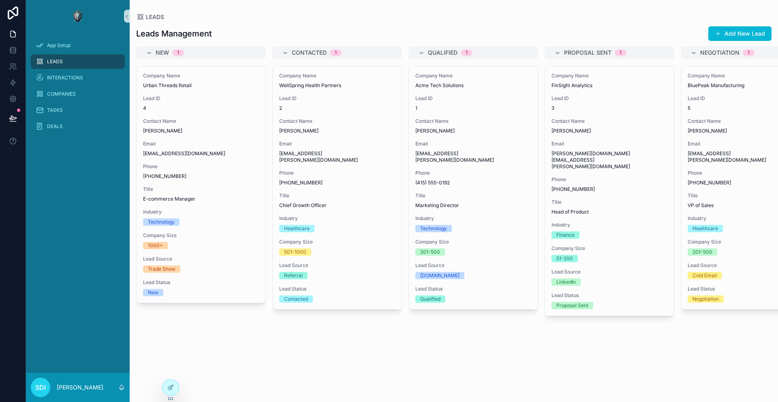
click at [82, 62] on div "LEADS" at bounding box center [78, 61] width 84 height 13
click at [61, 80] on span "INTERACTIONS" at bounding box center [65, 78] width 36 height 6
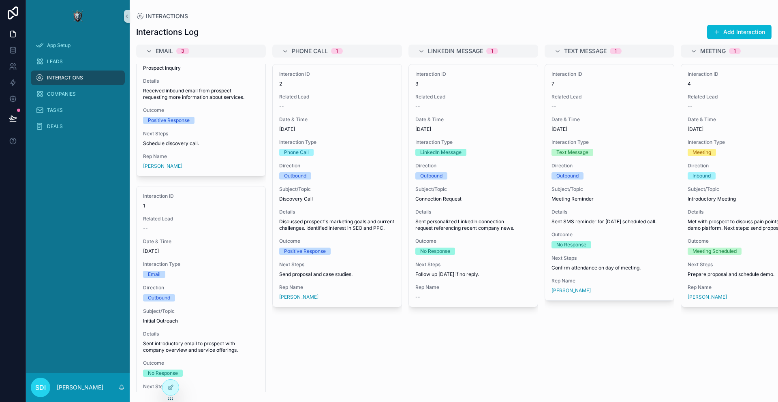
scroll to position [427, 0]
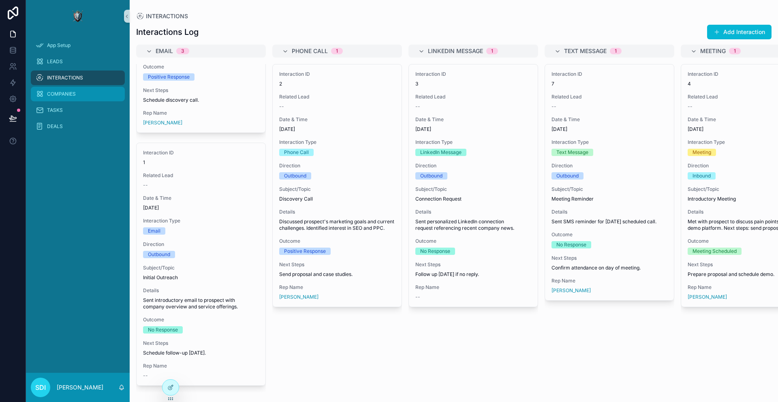
click at [55, 91] on span "COMPANIES" at bounding box center [61, 94] width 29 height 6
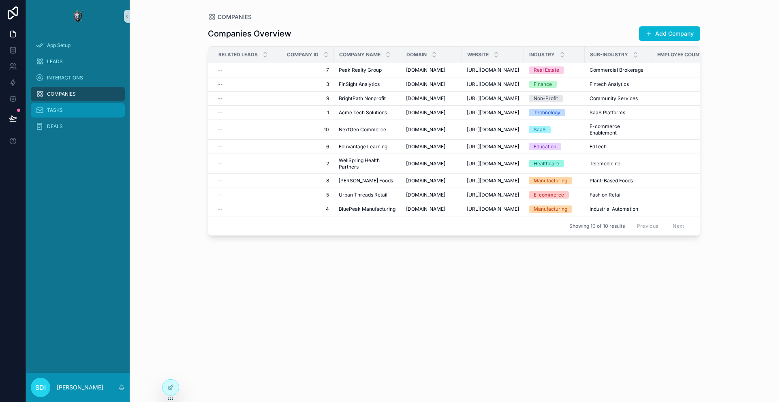
click at [57, 115] on div "TASKS" at bounding box center [78, 110] width 84 height 13
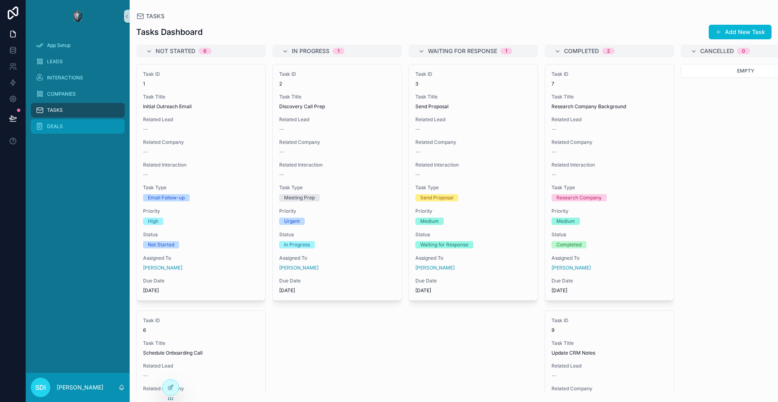
click at [64, 123] on div "DEALS" at bounding box center [78, 126] width 84 height 13
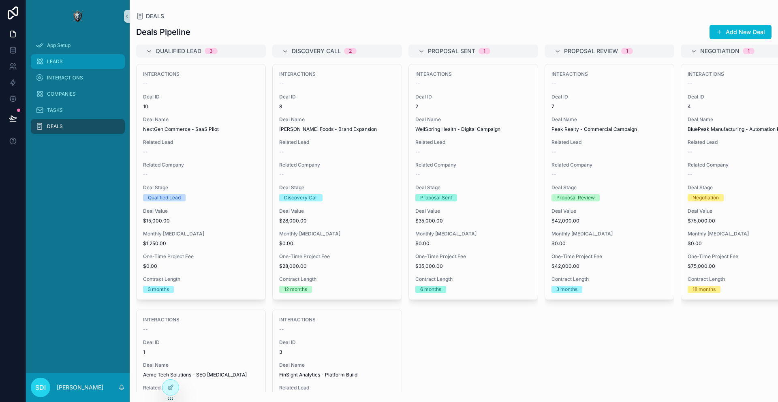
click at [49, 65] on div "LEADS" at bounding box center [78, 61] width 84 height 13
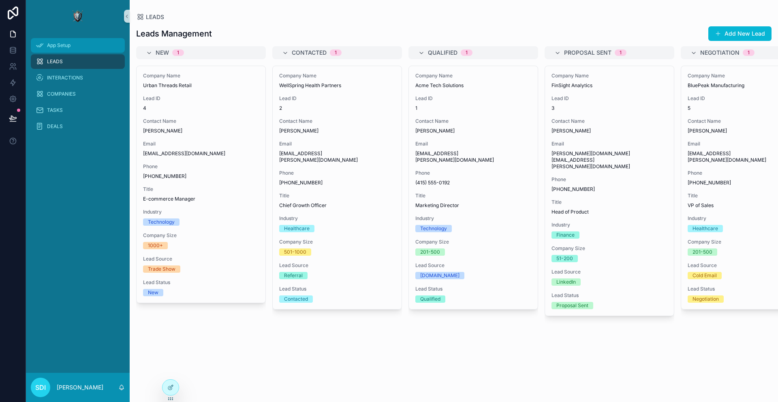
click at [55, 48] on span "App Setup" at bounding box center [58, 45] width 23 height 6
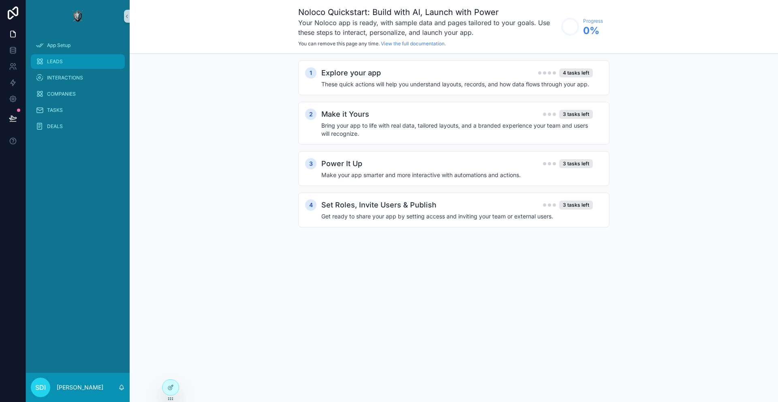
click at [52, 62] on span "LEADS" at bounding box center [55, 61] width 16 height 6
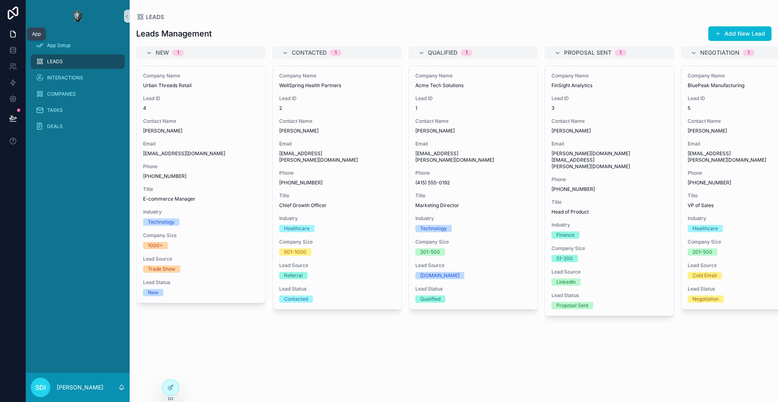
click at [9, 30] on link at bounding box center [13, 34] width 26 height 16
click at [10, 101] on icon at bounding box center [13, 99] width 8 height 8
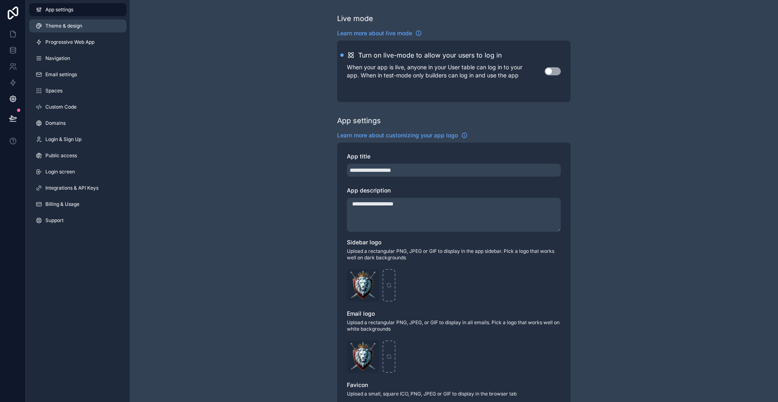
click at [65, 24] on span "Theme & design" at bounding box center [63, 26] width 37 height 6
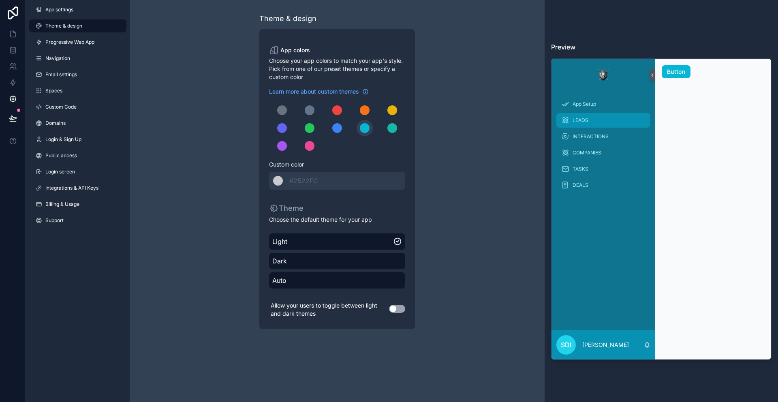
click at [589, 117] on div "LEADS" at bounding box center [603, 120] width 84 height 13
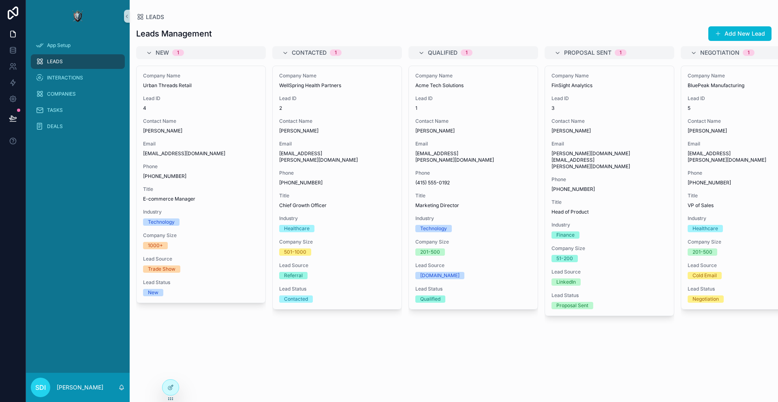
click at [427, 31] on div "Leads Management Add New Lead" at bounding box center [453, 33] width 635 height 15
click at [53, 108] on span "TASKS" at bounding box center [55, 110] width 16 height 6
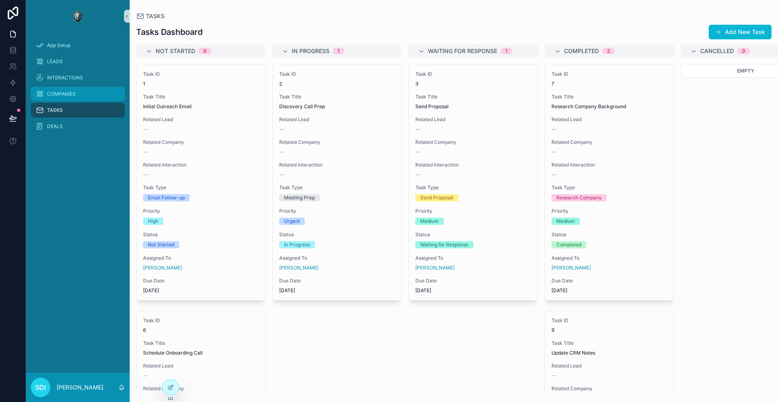
click at [53, 92] on span "COMPANIES" at bounding box center [61, 94] width 29 height 6
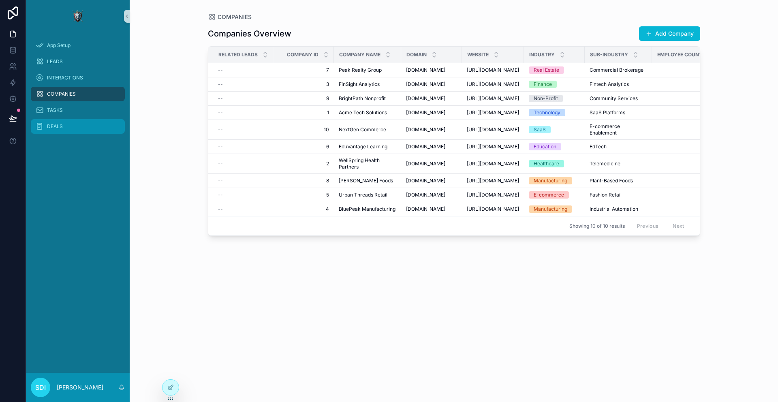
click at [48, 125] on span "DEALS" at bounding box center [55, 126] width 16 height 6
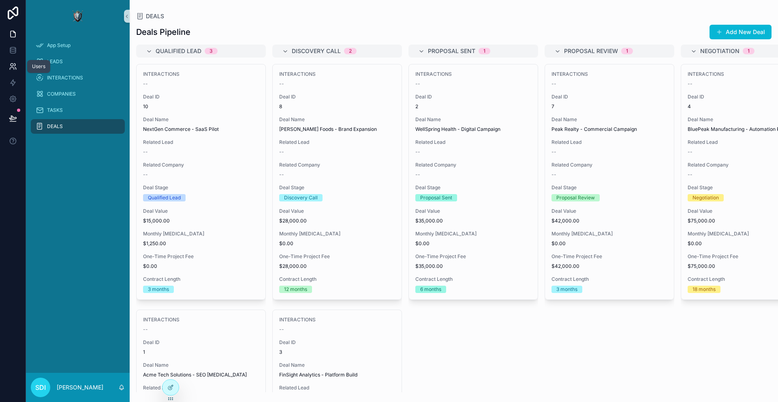
click at [13, 63] on icon at bounding box center [13, 66] width 8 height 8
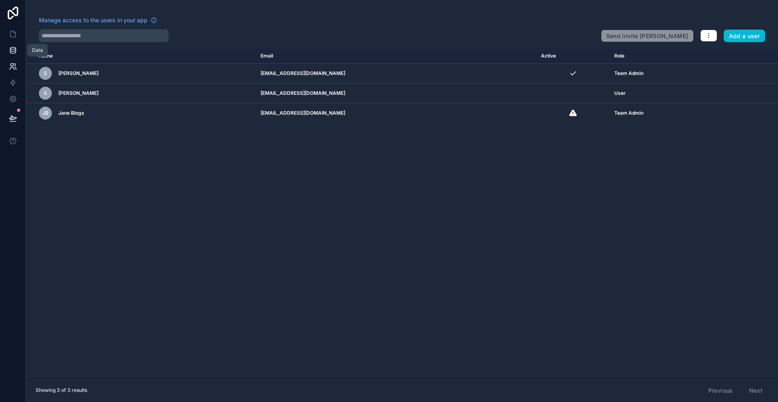
click at [14, 47] on icon at bounding box center [13, 50] width 8 height 8
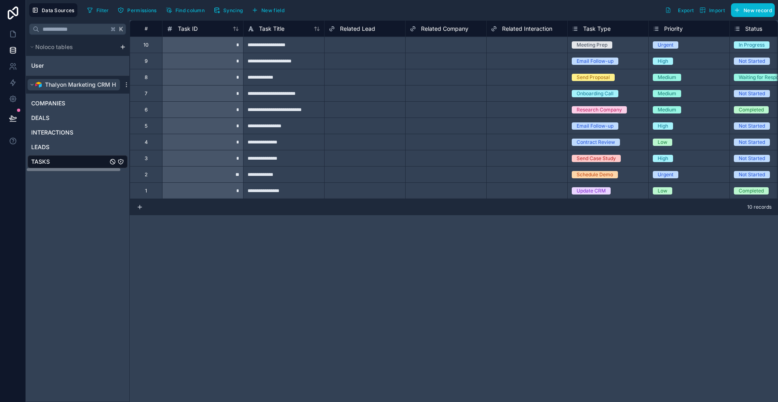
click at [82, 86] on span "Thalyon Marketing CRM Hub" at bounding box center [84, 85] width 78 height 8
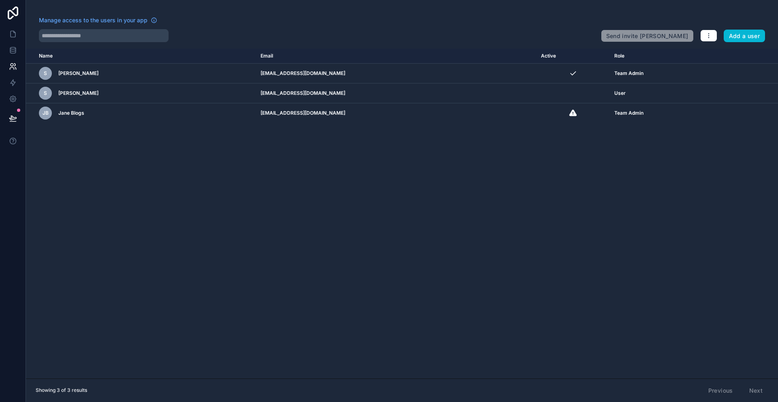
click at [407, 32] on div at bounding box center [316, 35] width 555 height 13
click at [738, 40] on button "Add a user" at bounding box center [744, 36] width 42 height 13
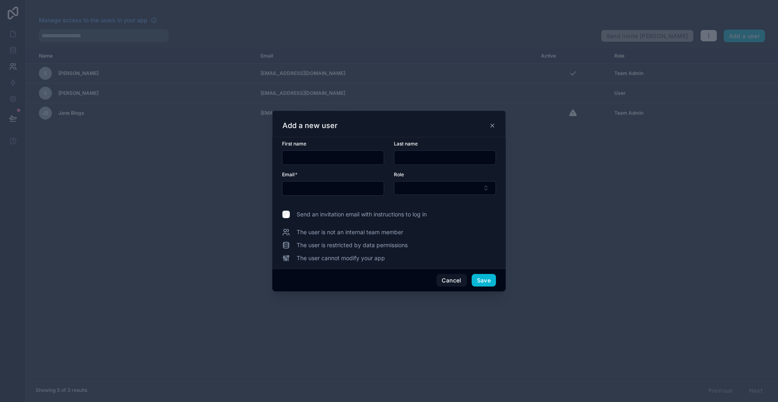
click at [312, 155] on input "text" at bounding box center [332, 157] width 101 height 11
type input "********"
type input "*******"
click at [297, 183] on input "text" at bounding box center [332, 188] width 101 height 11
type input "**********"
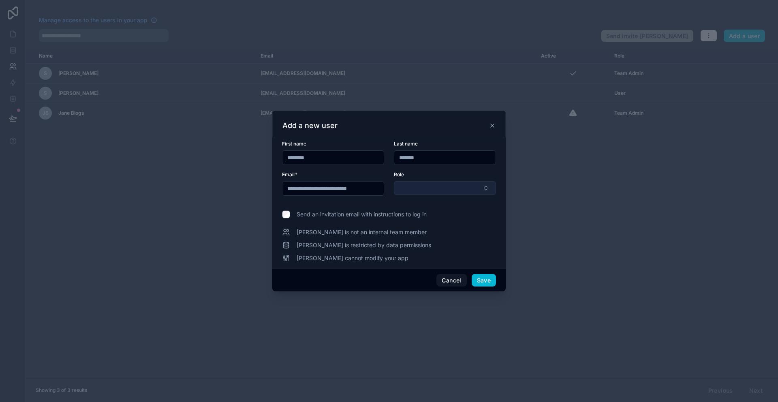
click at [440, 182] on button "Select Button" at bounding box center [445, 188] width 102 height 14
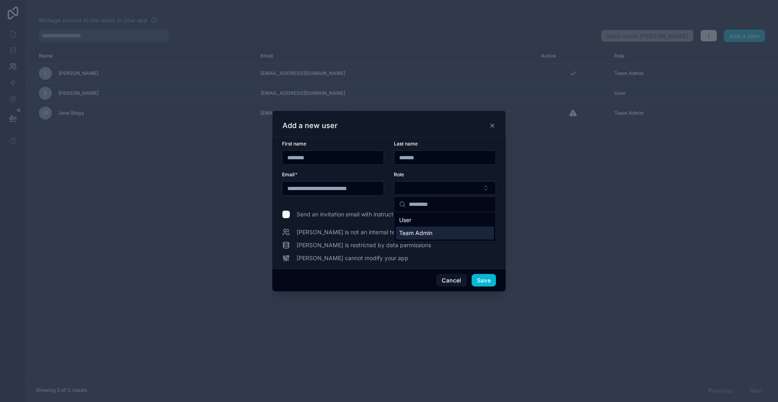
click at [431, 233] on span "Team Admin" at bounding box center [415, 233] width 33 height 8
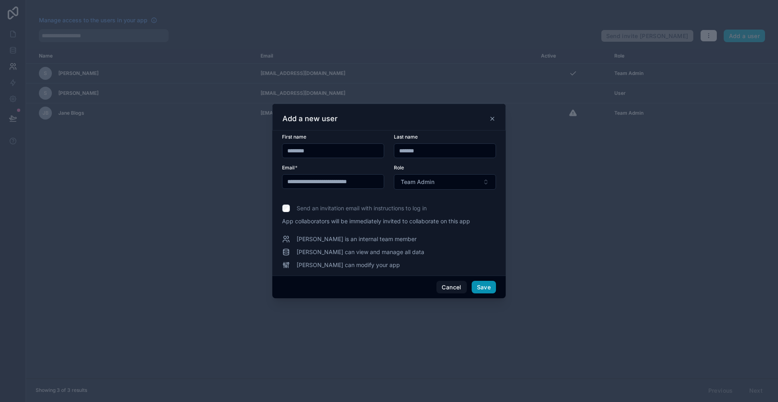
click at [481, 286] on button "Save" at bounding box center [484, 287] width 24 height 13
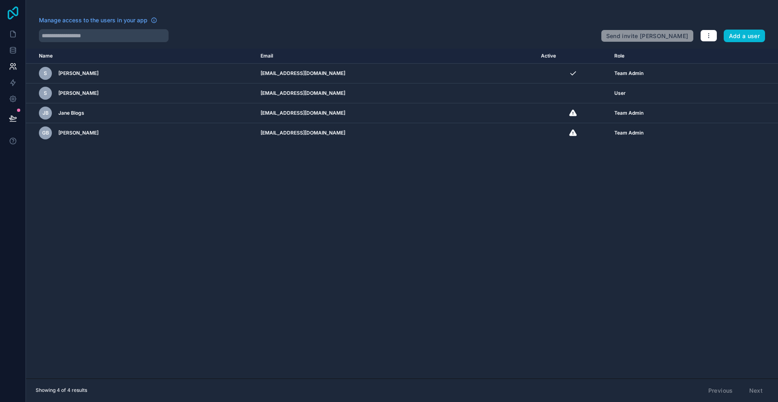
click at [5, 8] on icon at bounding box center [13, 12] width 16 height 13
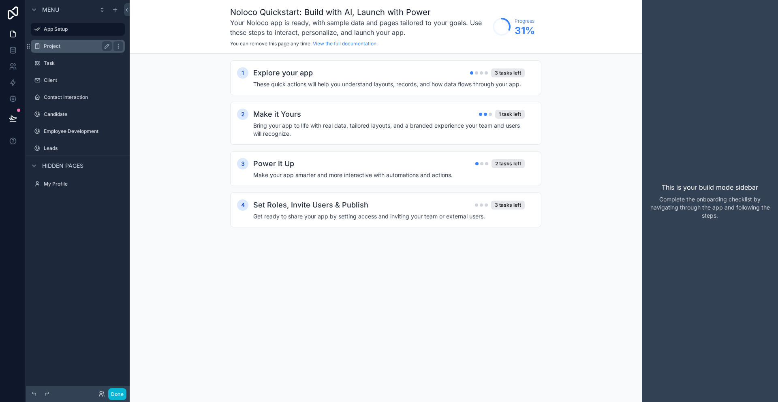
click at [52, 47] on label "Project" at bounding box center [76, 46] width 65 height 6
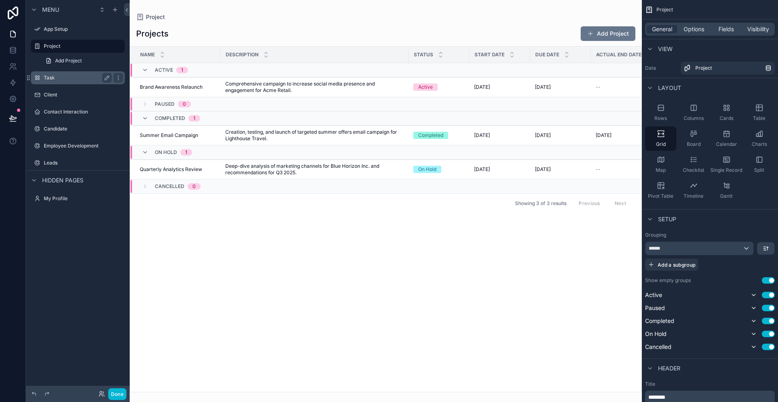
click at [57, 78] on label "Task" at bounding box center [76, 78] width 65 height 6
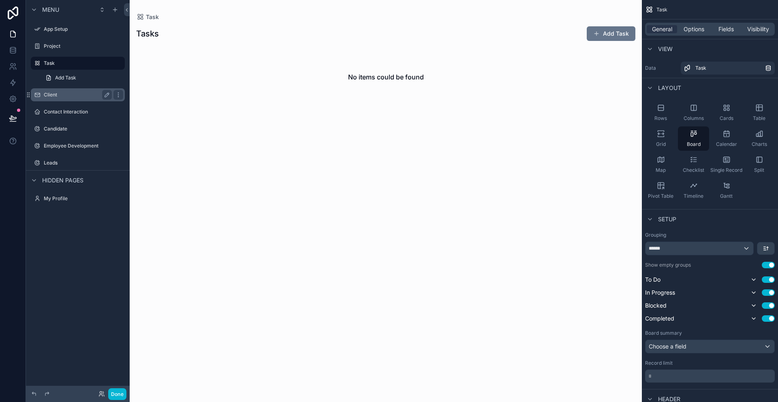
click at [57, 96] on label "Client" at bounding box center [76, 95] width 65 height 6
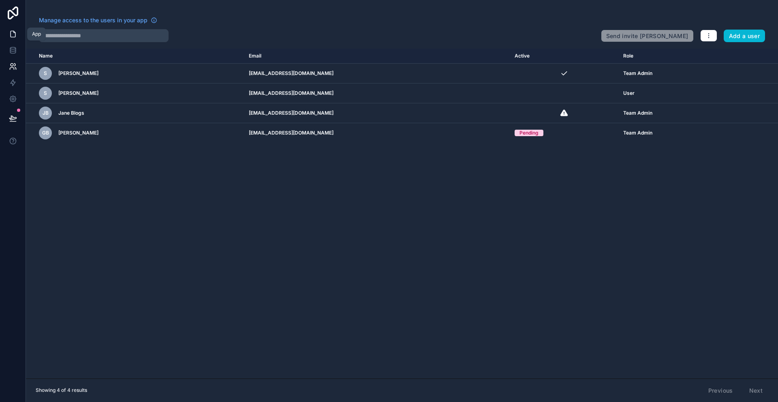
click at [13, 35] on icon at bounding box center [13, 34] width 8 height 8
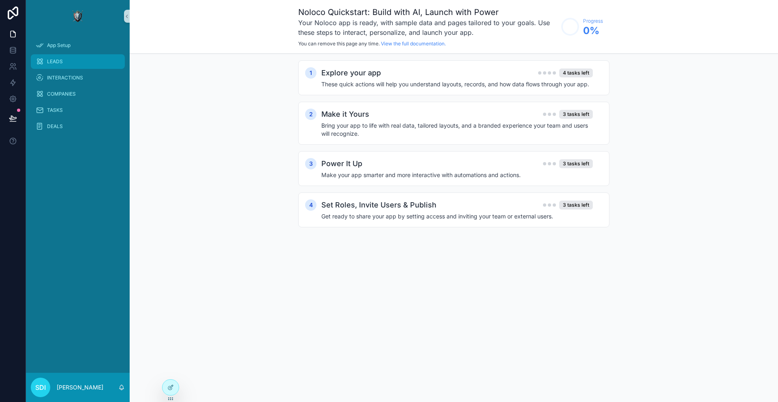
click at [57, 67] on div "LEADS" at bounding box center [78, 61] width 84 height 13
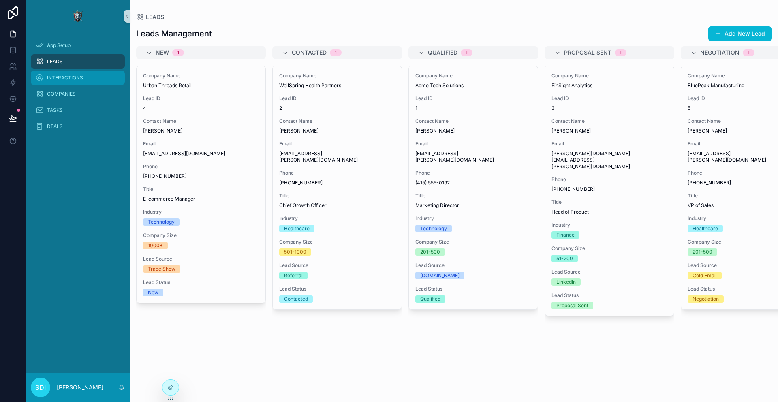
click at [66, 77] on span "INTERACTIONS" at bounding box center [65, 78] width 36 height 6
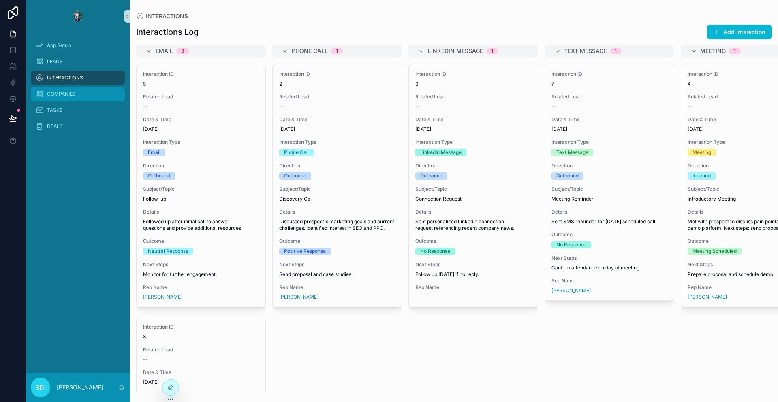
click at [66, 89] on div "COMPANIES" at bounding box center [78, 93] width 84 height 13
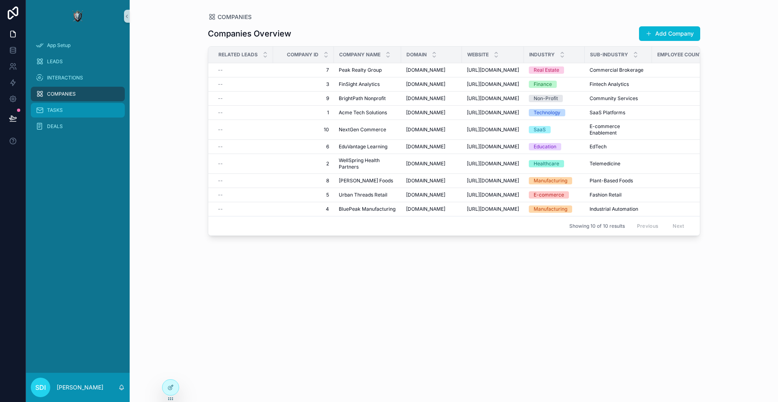
click at [55, 106] on div "TASKS" at bounding box center [78, 110] width 84 height 13
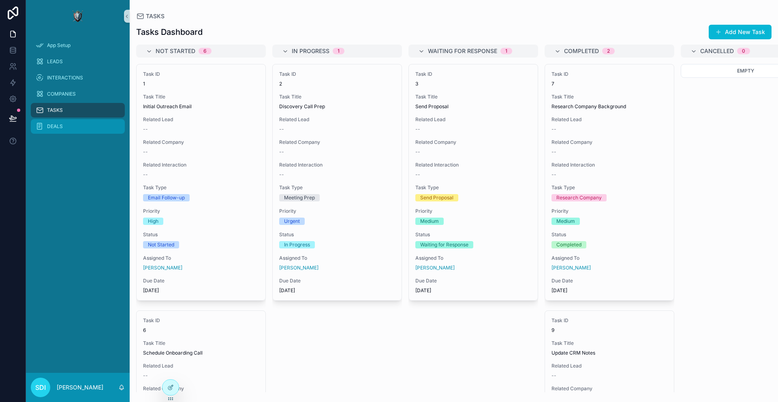
click at [56, 124] on span "DEALS" at bounding box center [55, 126] width 16 height 6
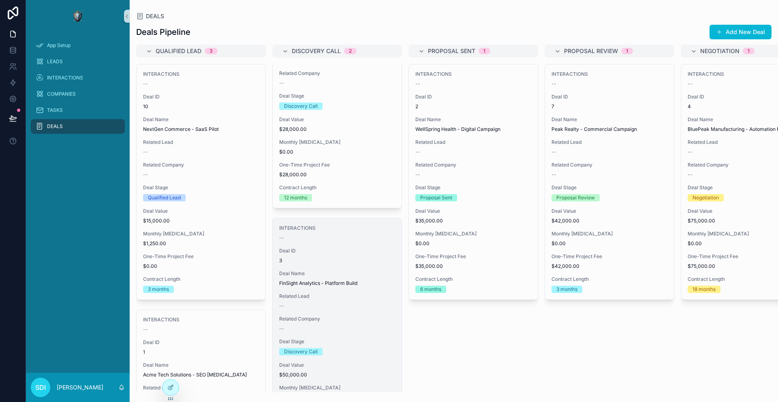
scroll to position [160, 0]
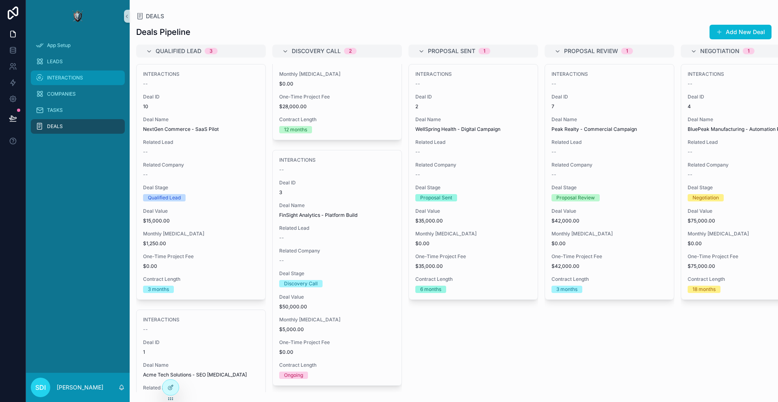
click at [66, 77] on span "INTERACTIONS" at bounding box center [65, 78] width 36 height 6
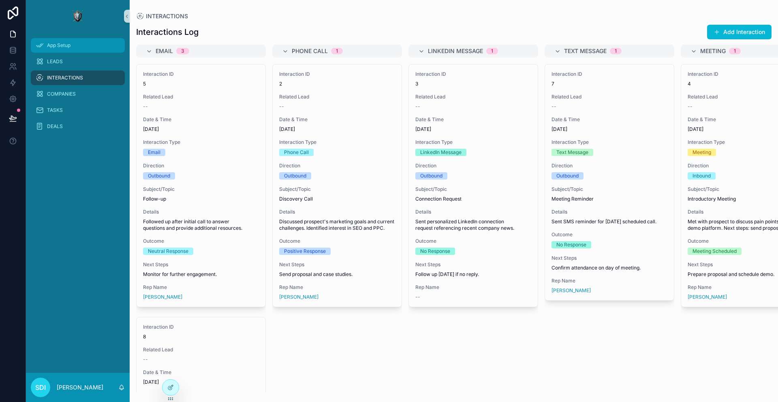
click at [60, 47] on span "App Setup" at bounding box center [58, 45] width 23 height 6
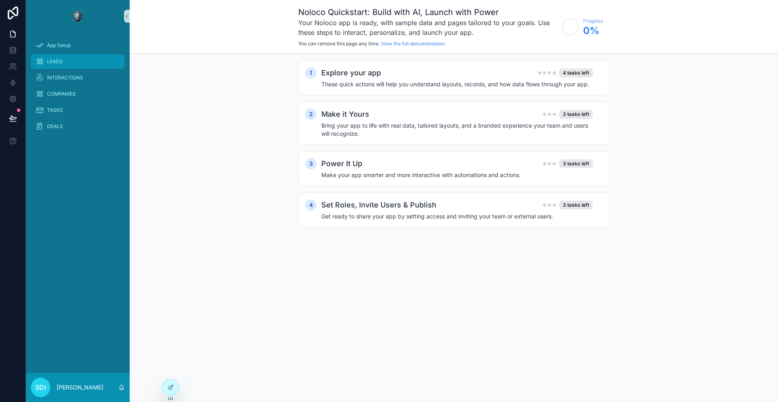
click at [43, 57] on div "LEADS" at bounding box center [78, 61] width 84 height 13
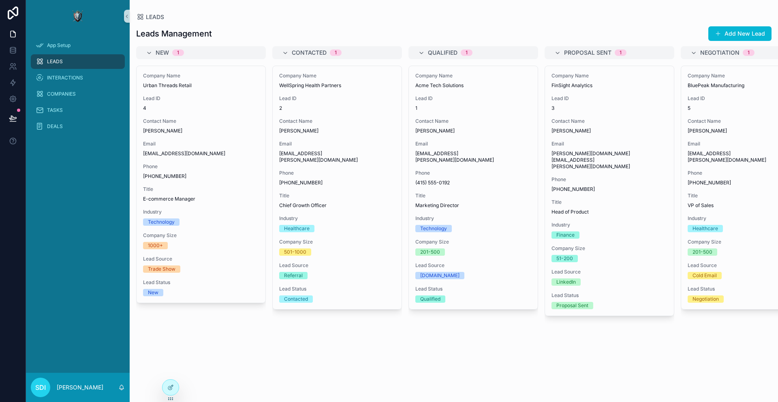
drag, startPoint x: 303, startPoint y: 21, endPoint x: 207, endPoint y: 5, distance: 97.6
click at [208, 6] on div "LEADS Leads Management Add New Lead New 1 Company Name Urban Threads Retail Lea…" at bounding box center [454, 196] width 648 height 392
click at [61, 112] on span "TASKS" at bounding box center [55, 110] width 16 height 6
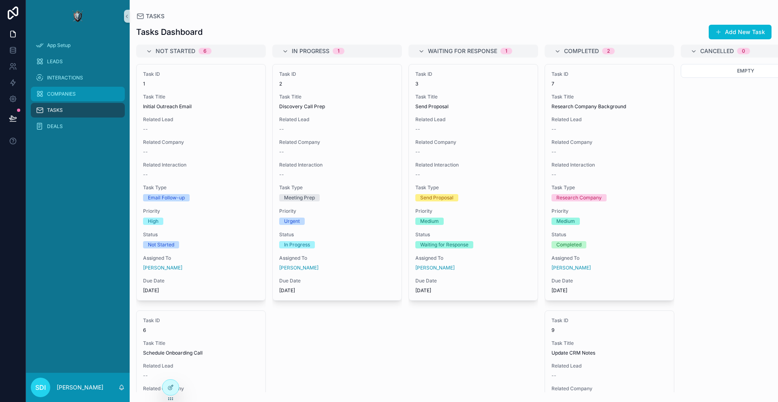
click at [63, 92] on span "COMPANIES" at bounding box center [61, 94] width 29 height 6
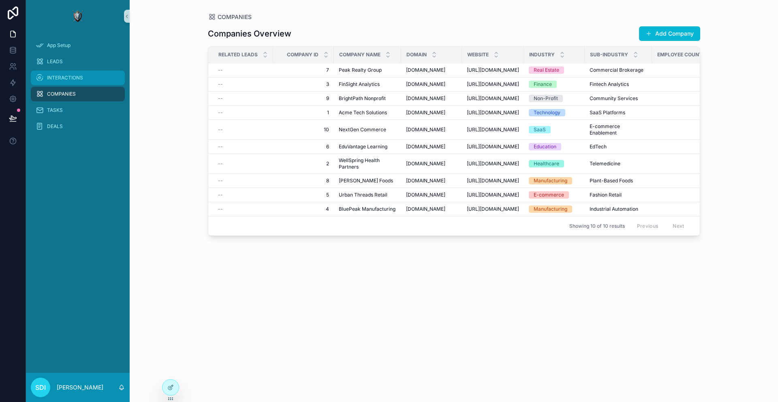
click at [62, 75] on span "INTERACTIONS" at bounding box center [65, 78] width 36 height 6
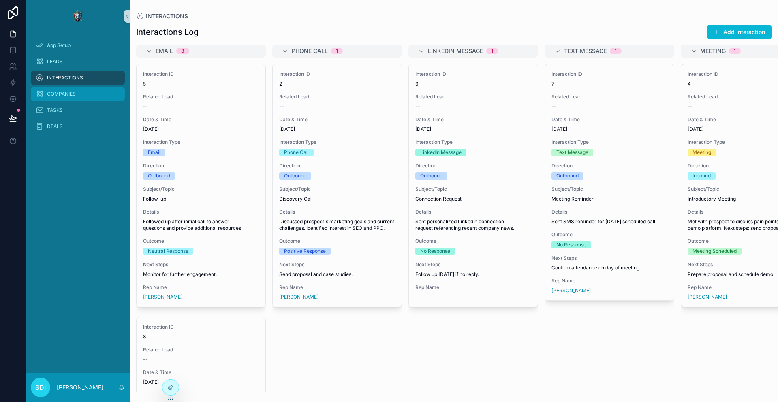
click at [62, 91] on span "COMPANIES" at bounding box center [61, 94] width 29 height 6
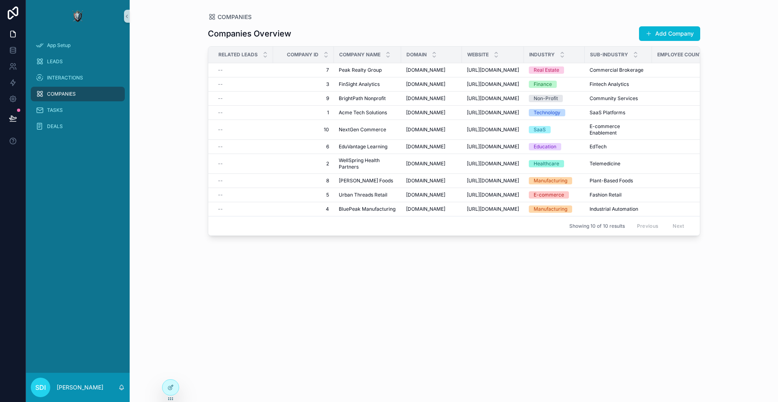
click at [368, 316] on div "Companies Overview Add Company Related Leads Company ID Company Name Domain Web…" at bounding box center [454, 206] width 492 height 371
click at [63, 47] on span "App Setup" at bounding box center [58, 45] width 23 height 6
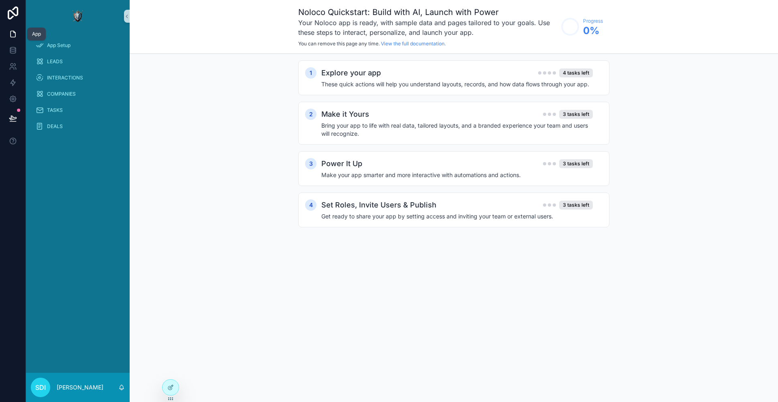
click at [7, 28] on link at bounding box center [13, 34] width 26 height 16
click at [12, 50] on icon at bounding box center [13, 50] width 8 height 8
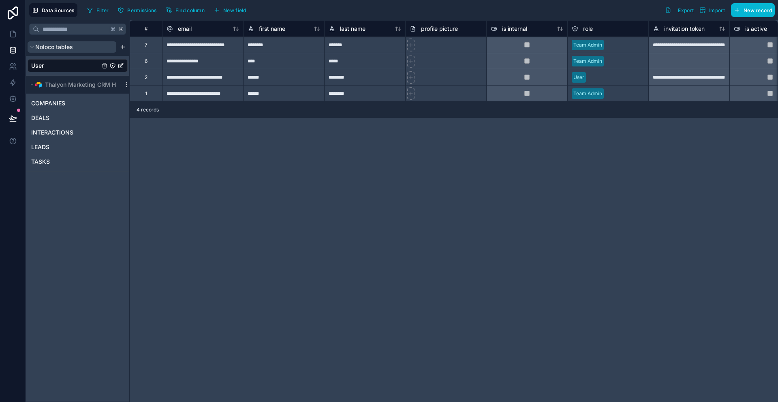
click at [56, 48] on span "Noloco tables" at bounding box center [54, 47] width 38 height 8
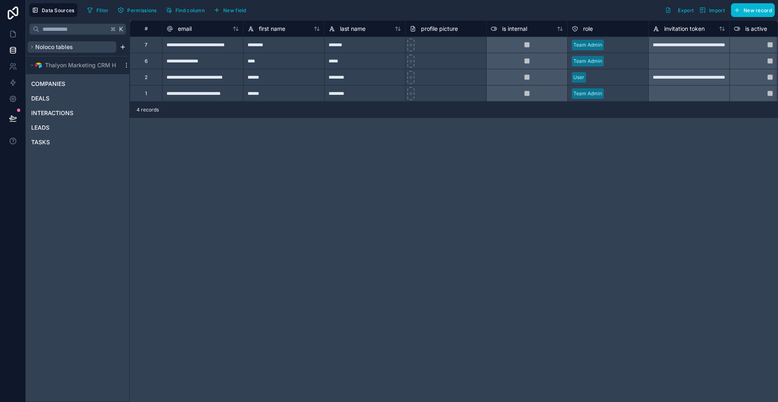
click at [56, 48] on span "Noloco tables" at bounding box center [54, 47] width 38 height 8
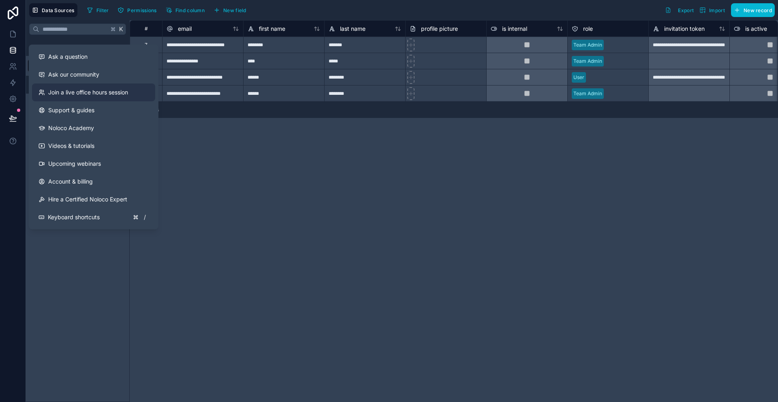
click at [107, 93] on span "Join a live office hours session" at bounding box center [88, 92] width 80 height 8
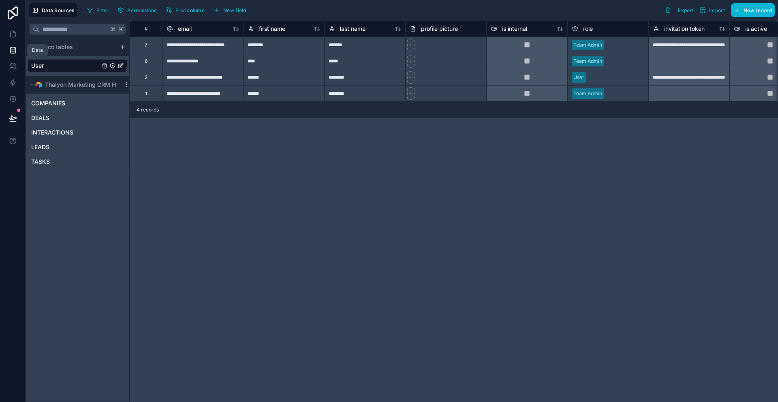
click at [11, 48] on icon at bounding box center [13, 50] width 8 height 8
drag, startPoint x: 453, startPoint y: 248, endPoint x: 412, endPoint y: 196, distance: 66.3
click at [448, 244] on div "**********" at bounding box center [454, 211] width 648 height 382
